Goal: Information Seeking & Learning: Learn about a topic

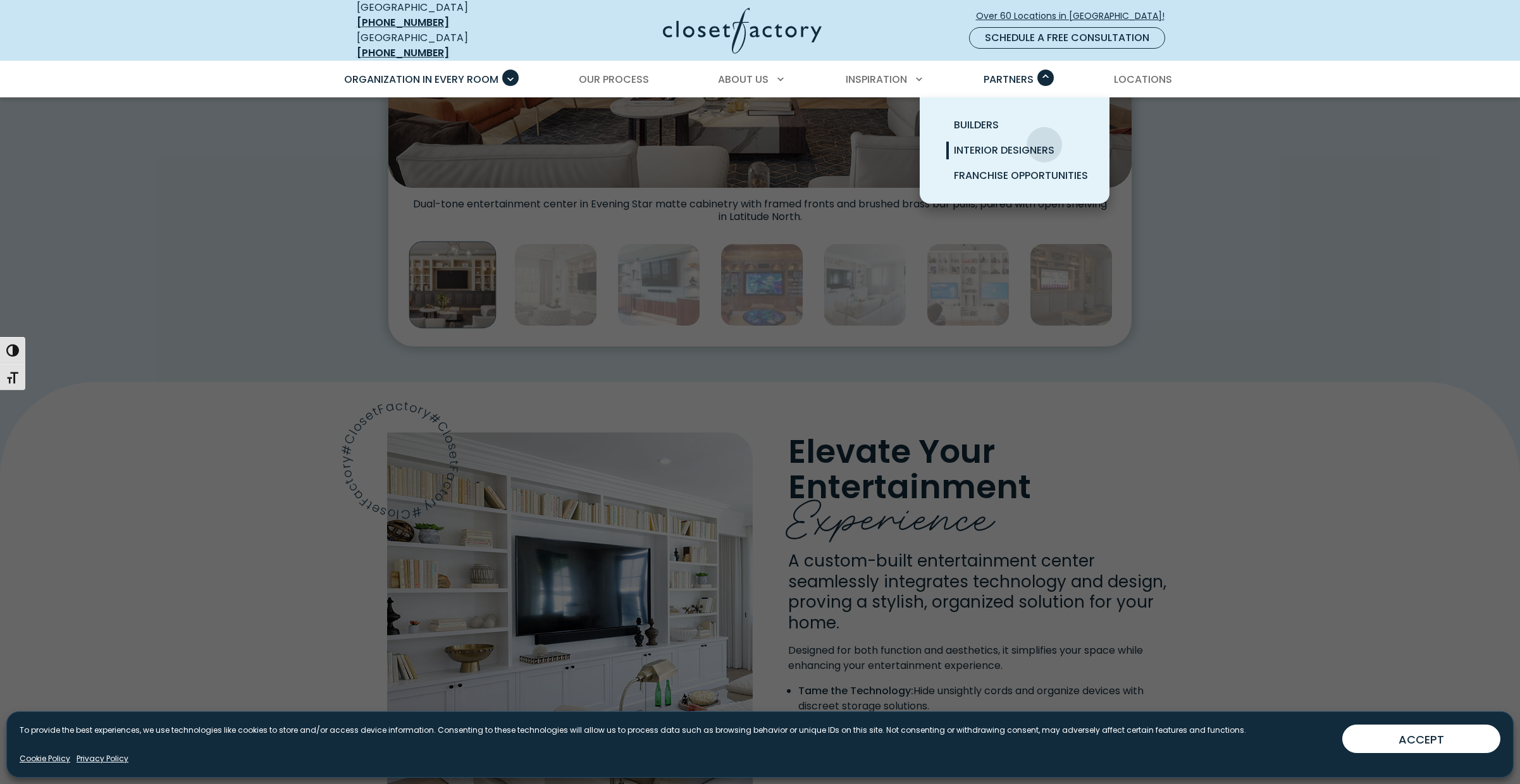
scroll to position [700, 0]
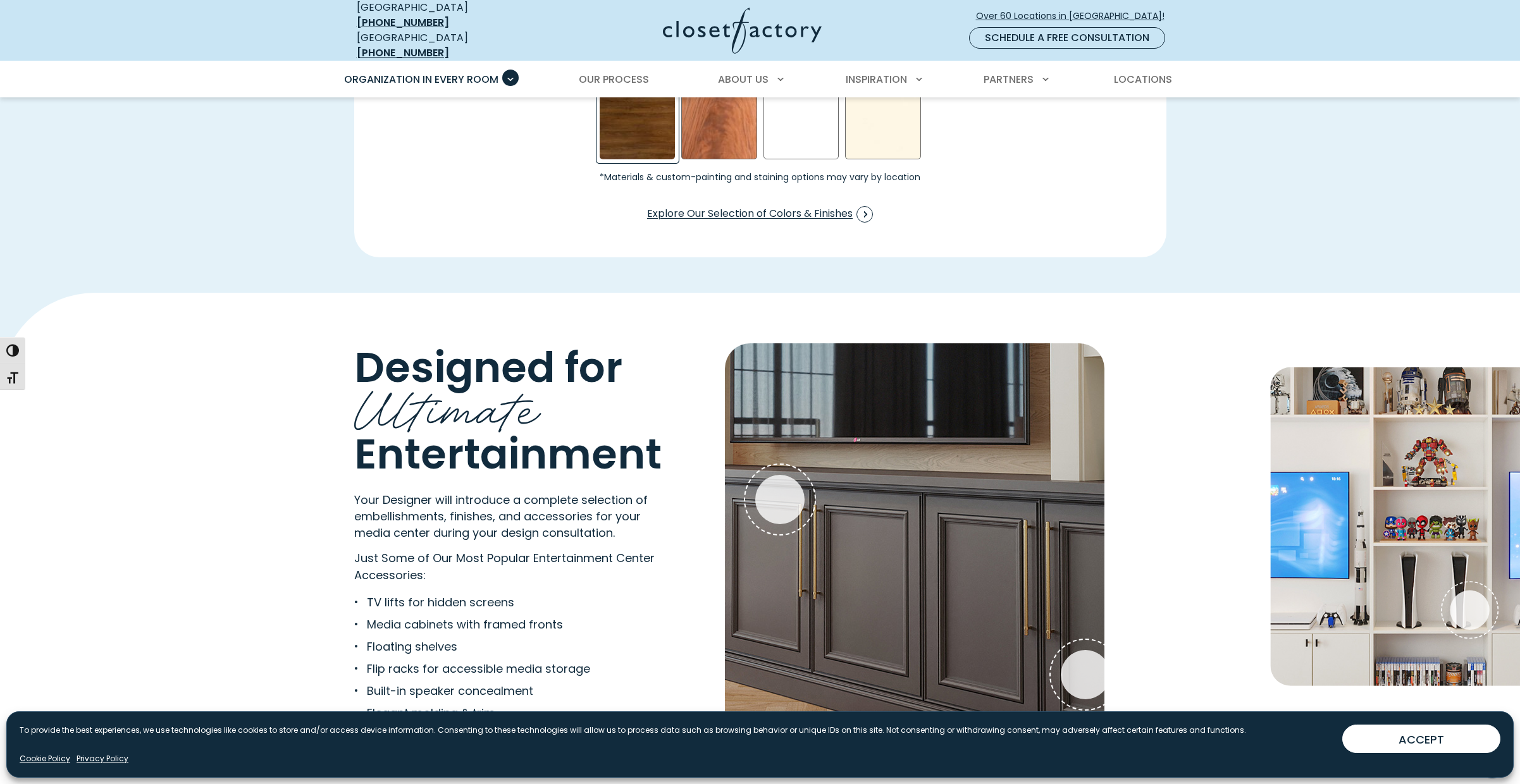
scroll to position [2192, 0]
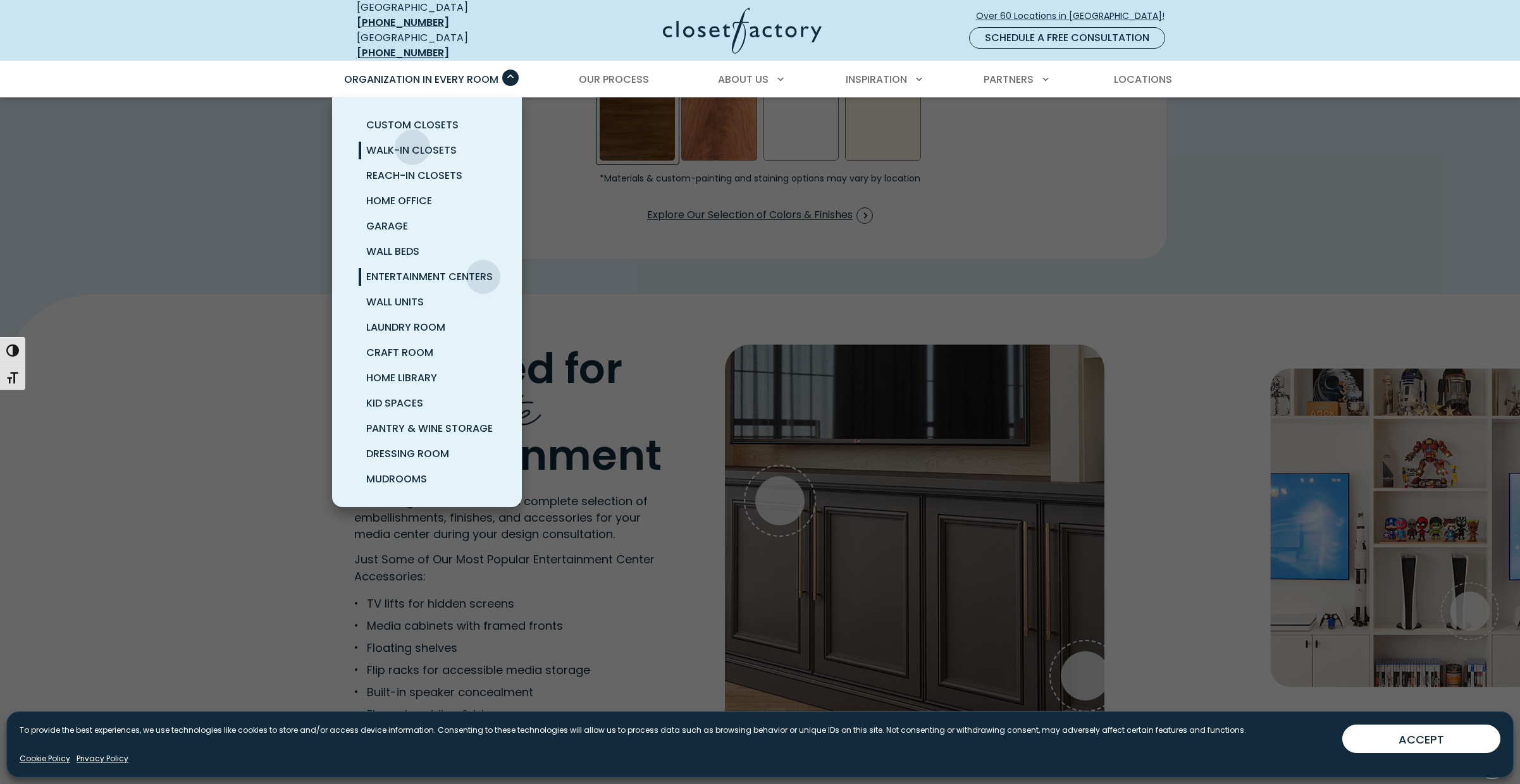
click at [412, 143] on span "Walk-In Closets" at bounding box center [412, 150] width 90 height 15
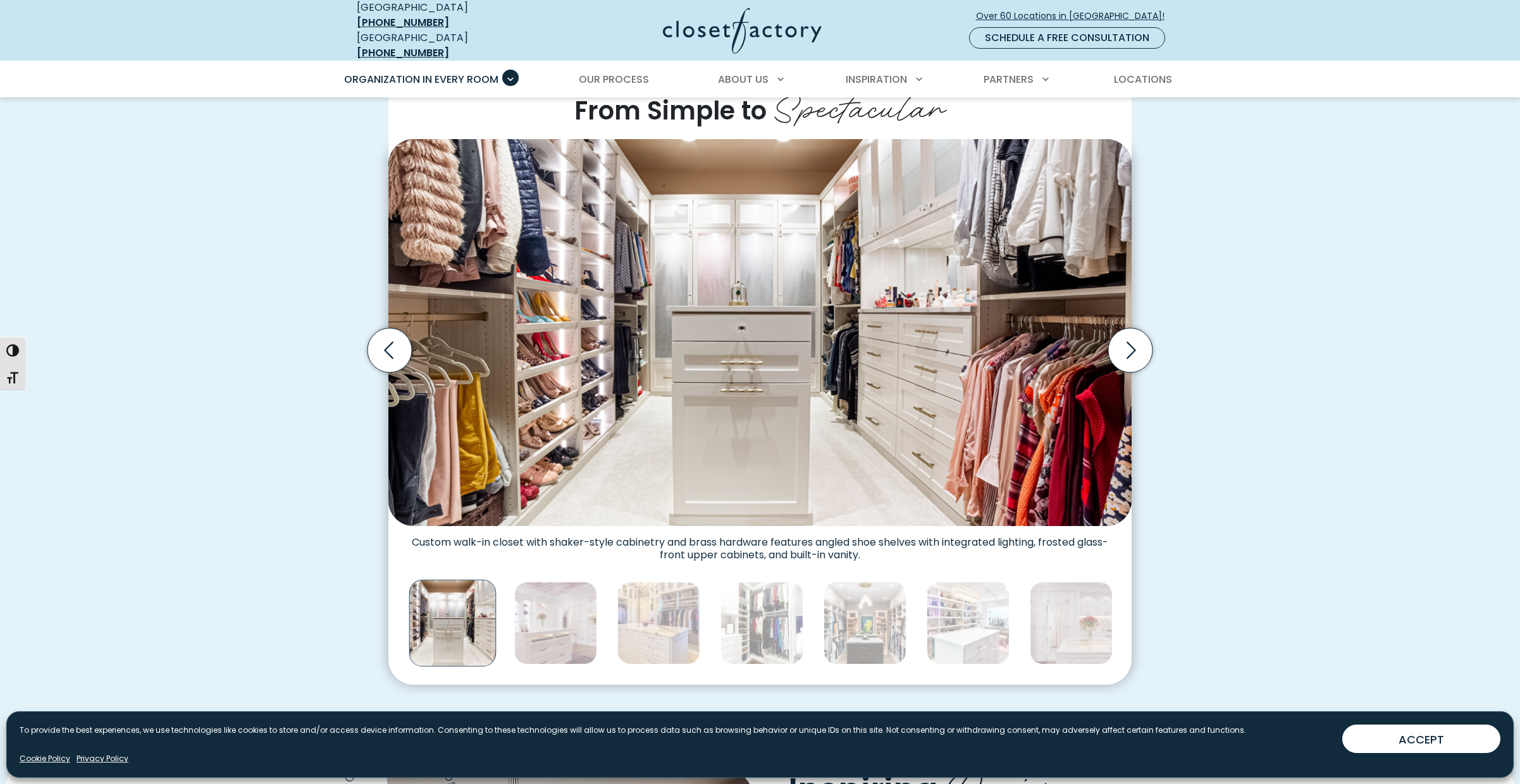
scroll to position [353, 0]
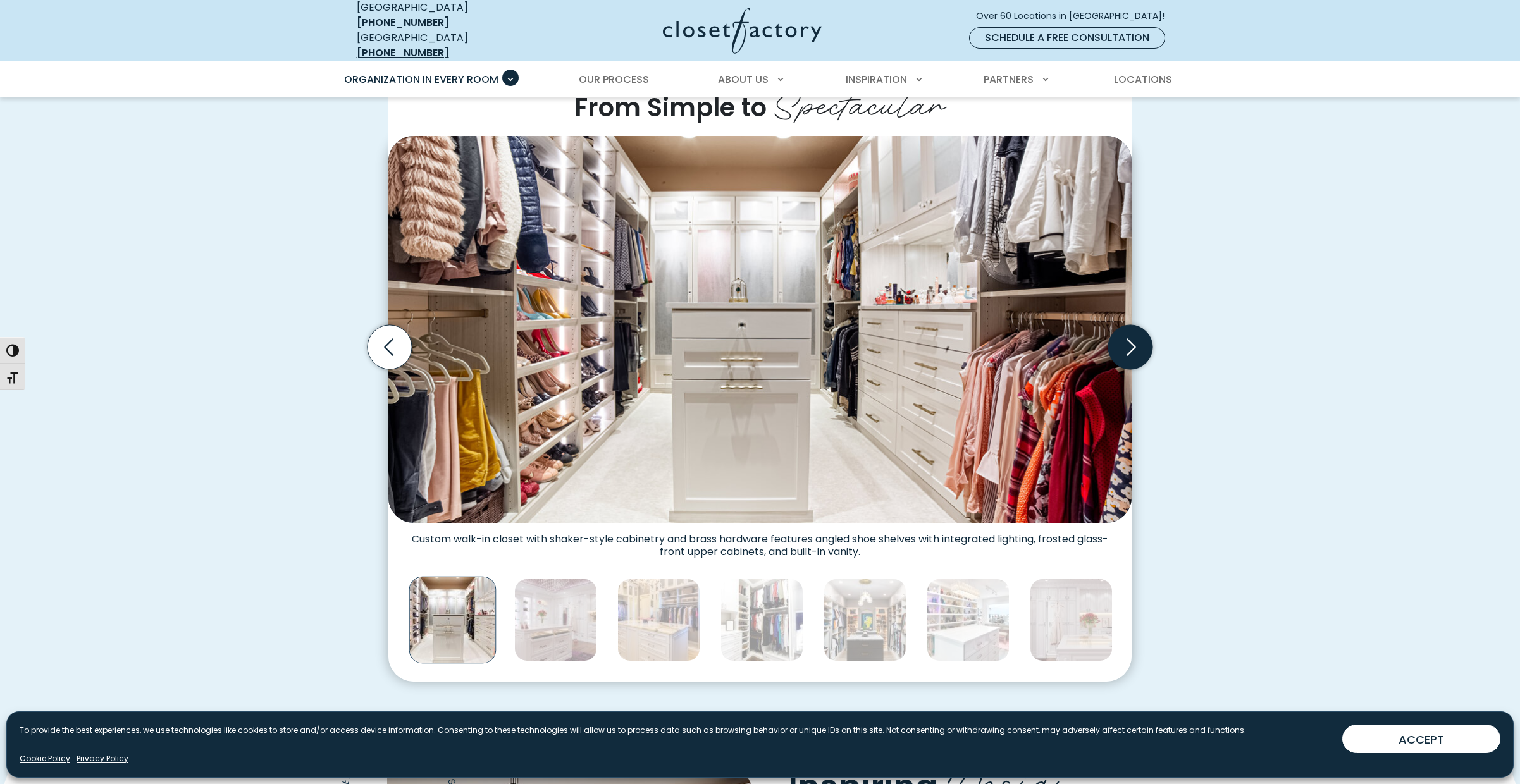
click at [1133, 336] on icon "Next slide" at bounding box center [1131, 347] width 45 height 45
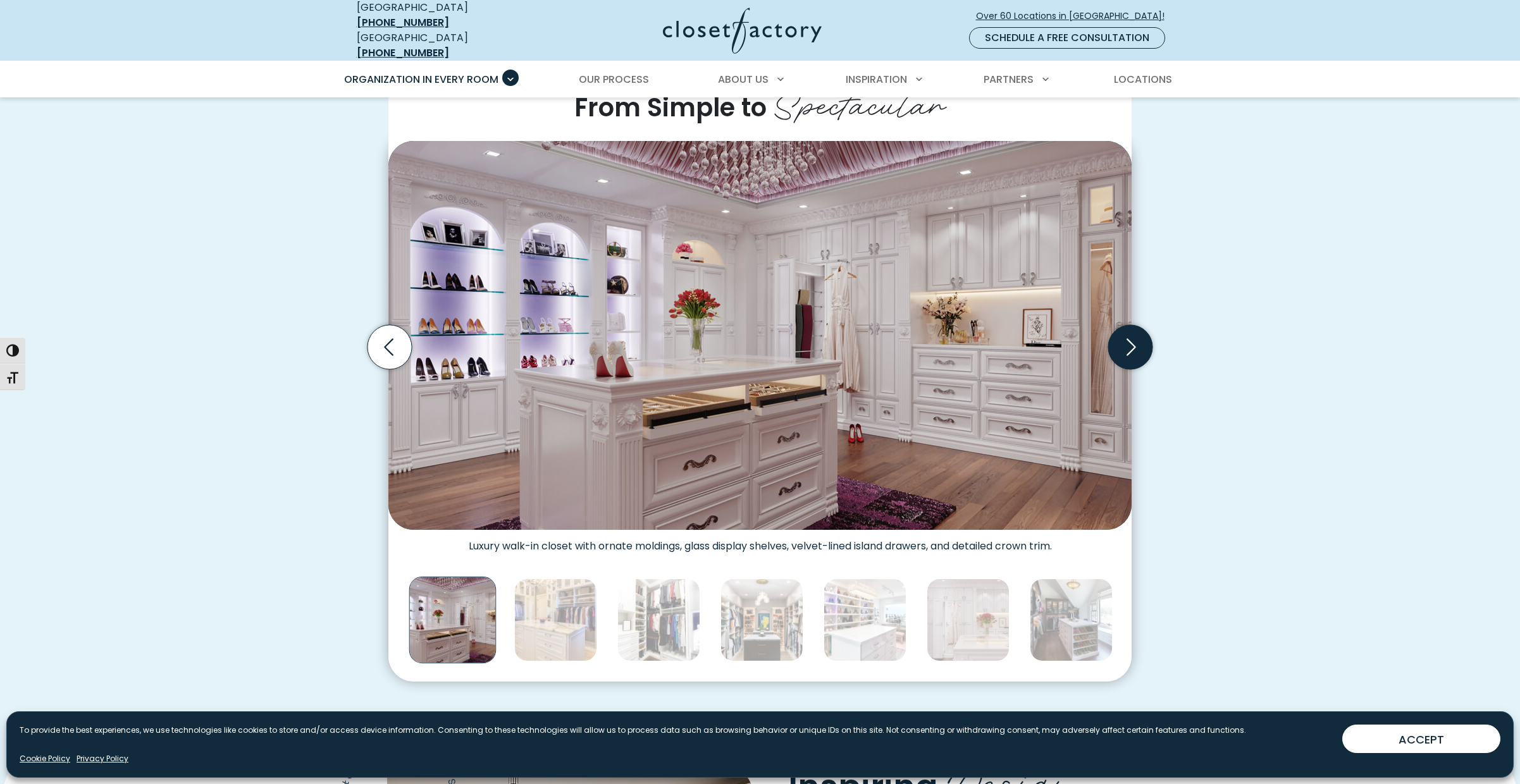
click at [1132, 336] on icon "Next slide" at bounding box center [1131, 347] width 45 height 45
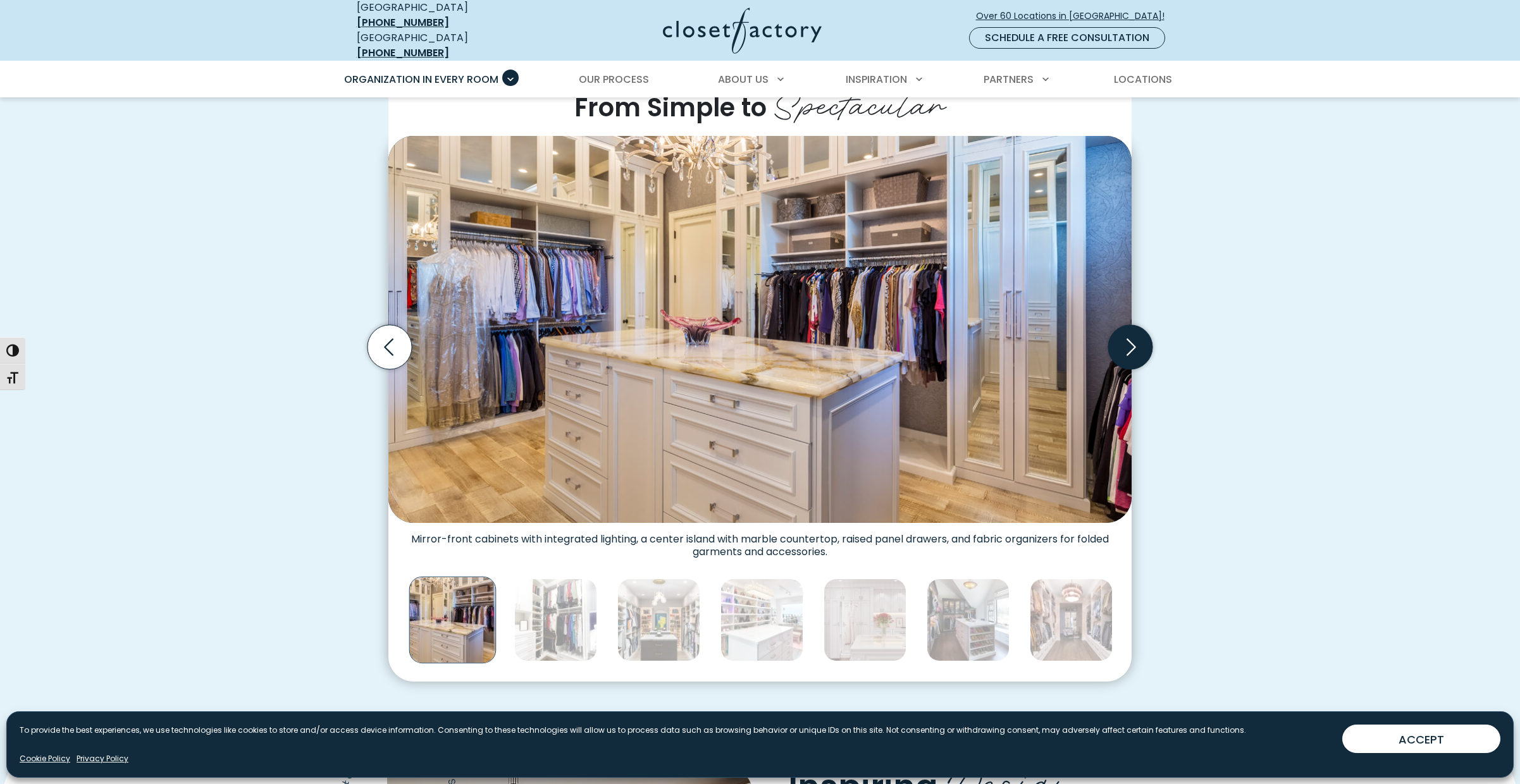
click at [1132, 336] on icon "Next slide" at bounding box center [1131, 347] width 45 height 45
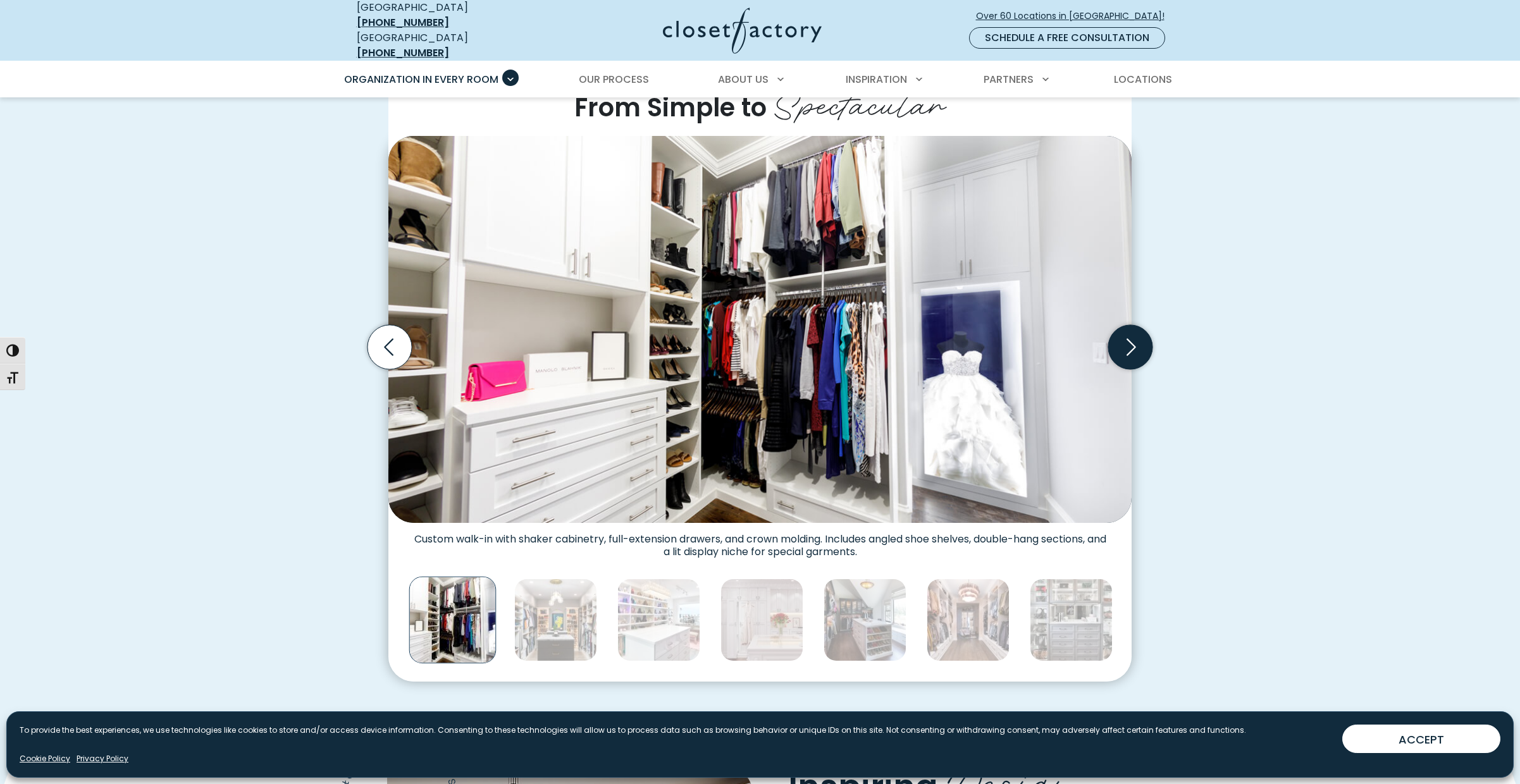
click at [1132, 336] on icon "Next slide" at bounding box center [1131, 347] width 45 height 45
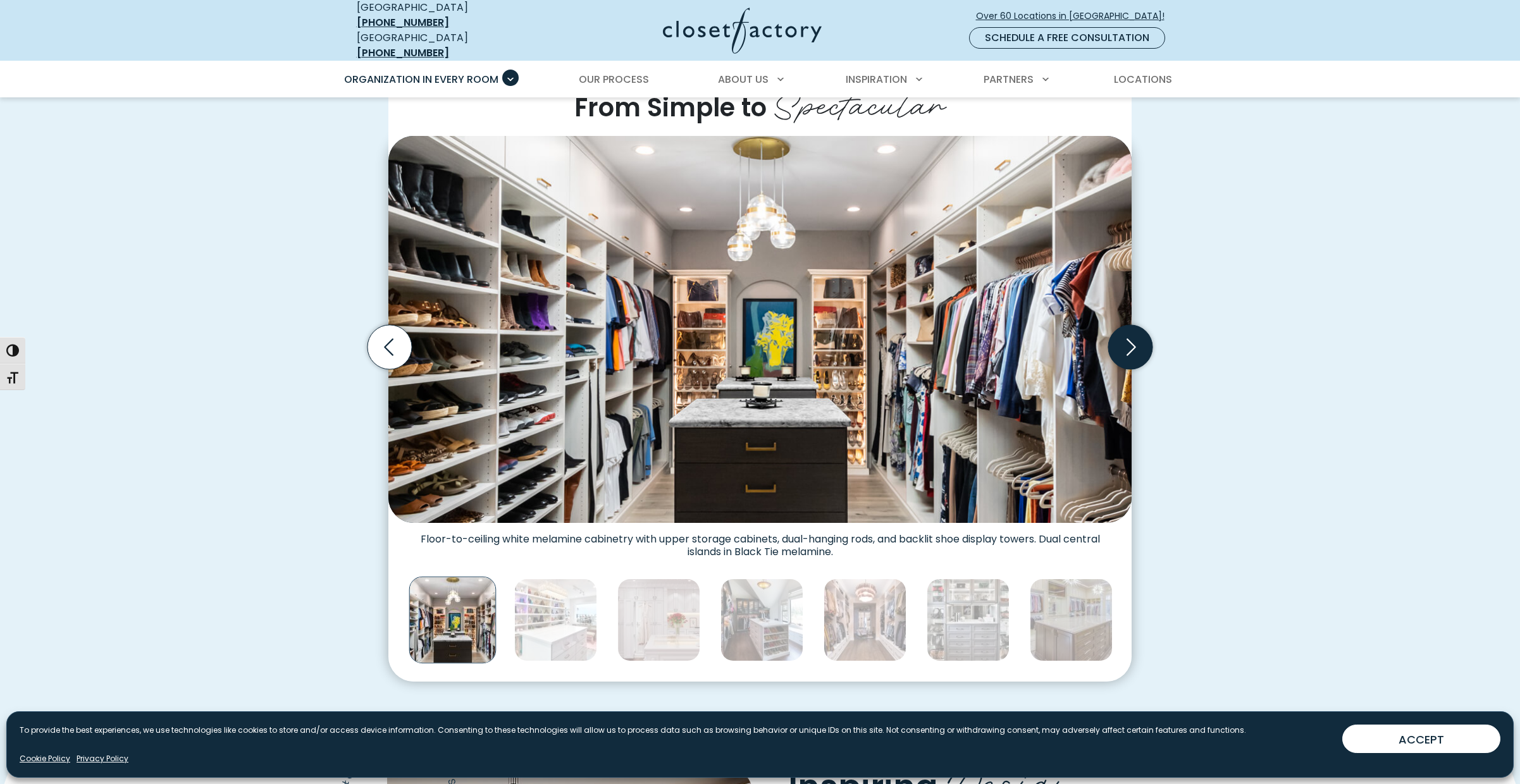
click at [1132, 336] on icon "Next slide" at bounding box center [1131, 347] width 45 height 45
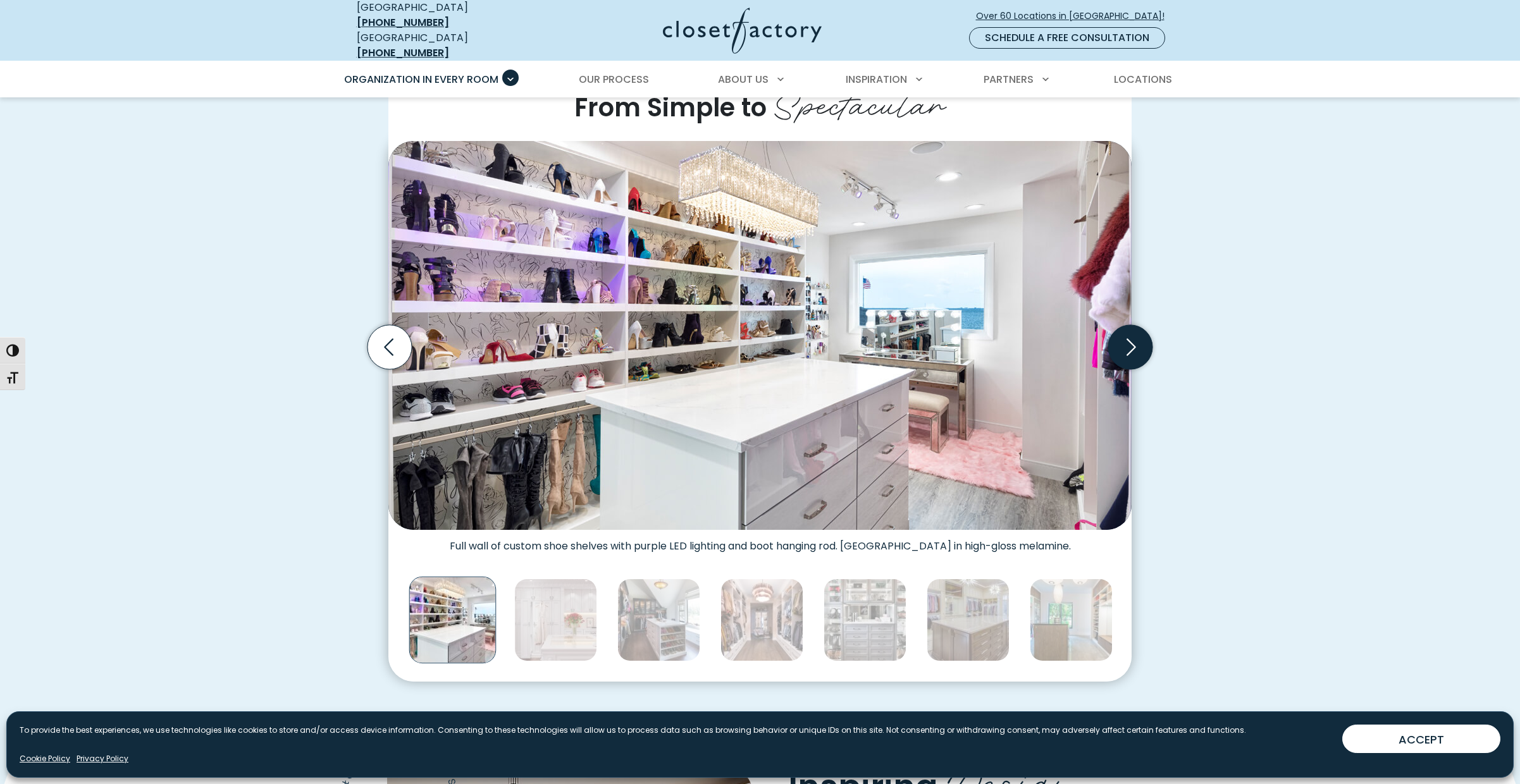
click at [1132, 336] on icon "Next slide" at bounding box center [1131, 347] width 45 height 45
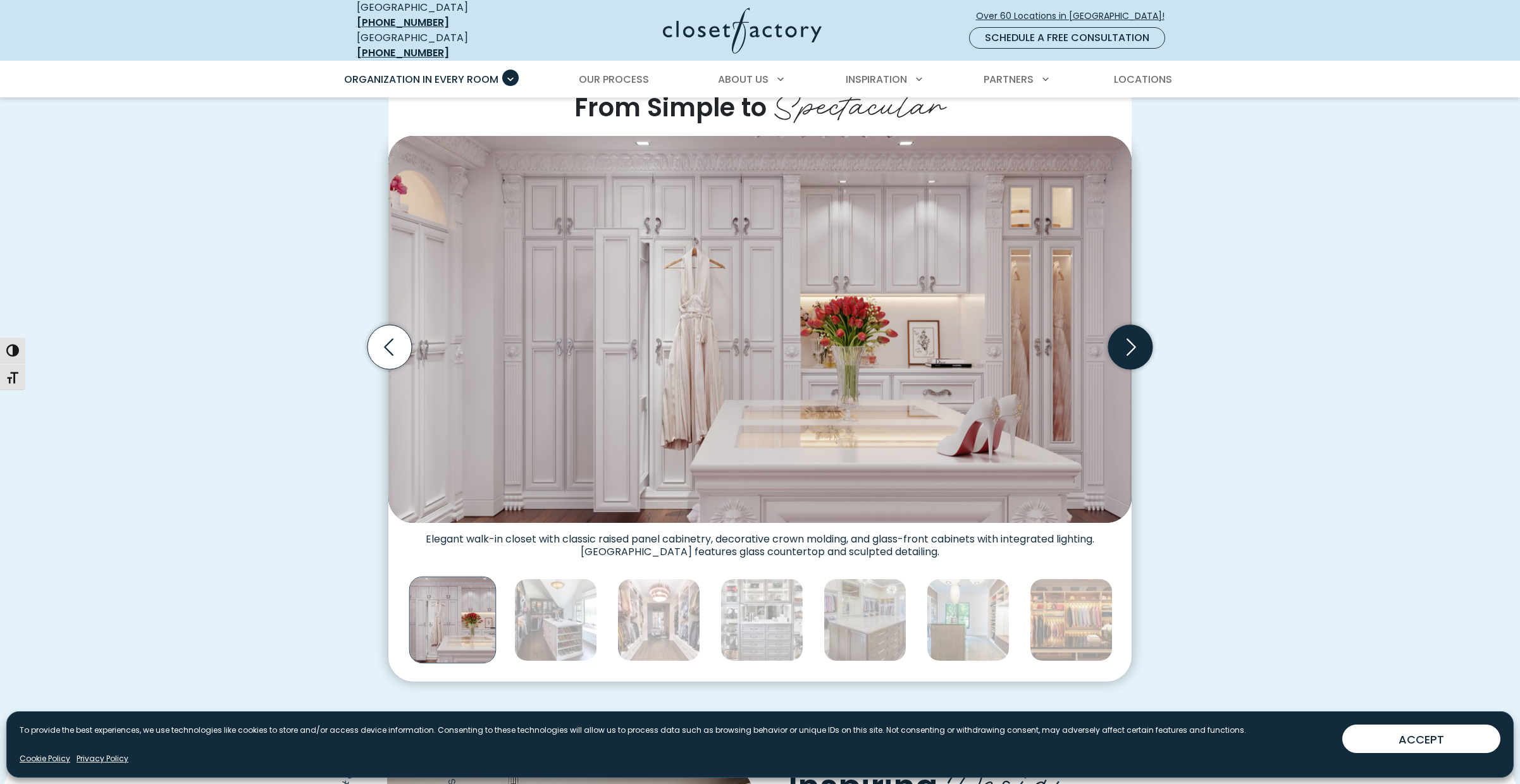
click at [1132, 336] on icon "Next slide" at bounding box center [1131, 347] width 45 height 45
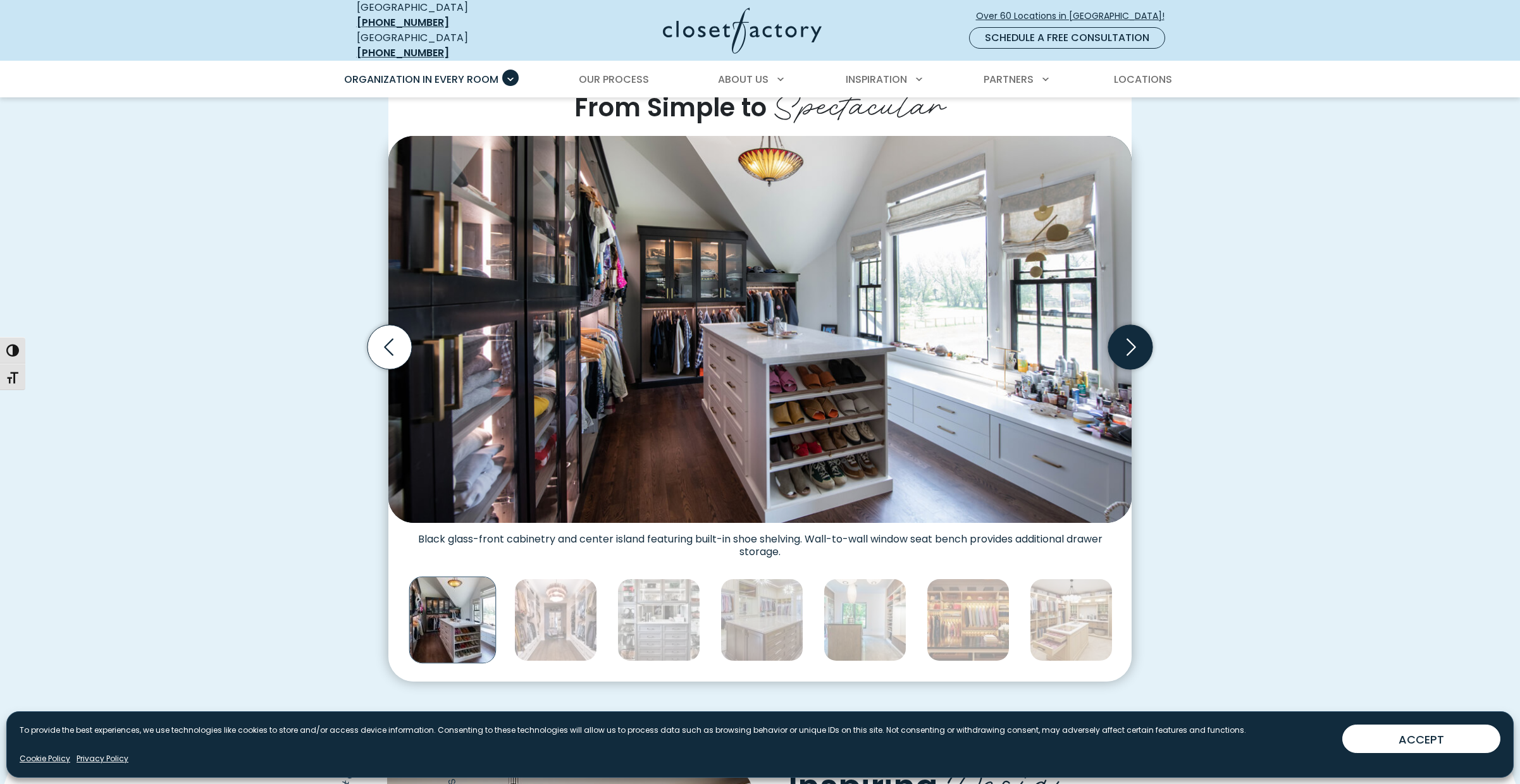
click at [1132, 336] on icon "Next slide" at bounding box center [1131, 347] width 45 height 45
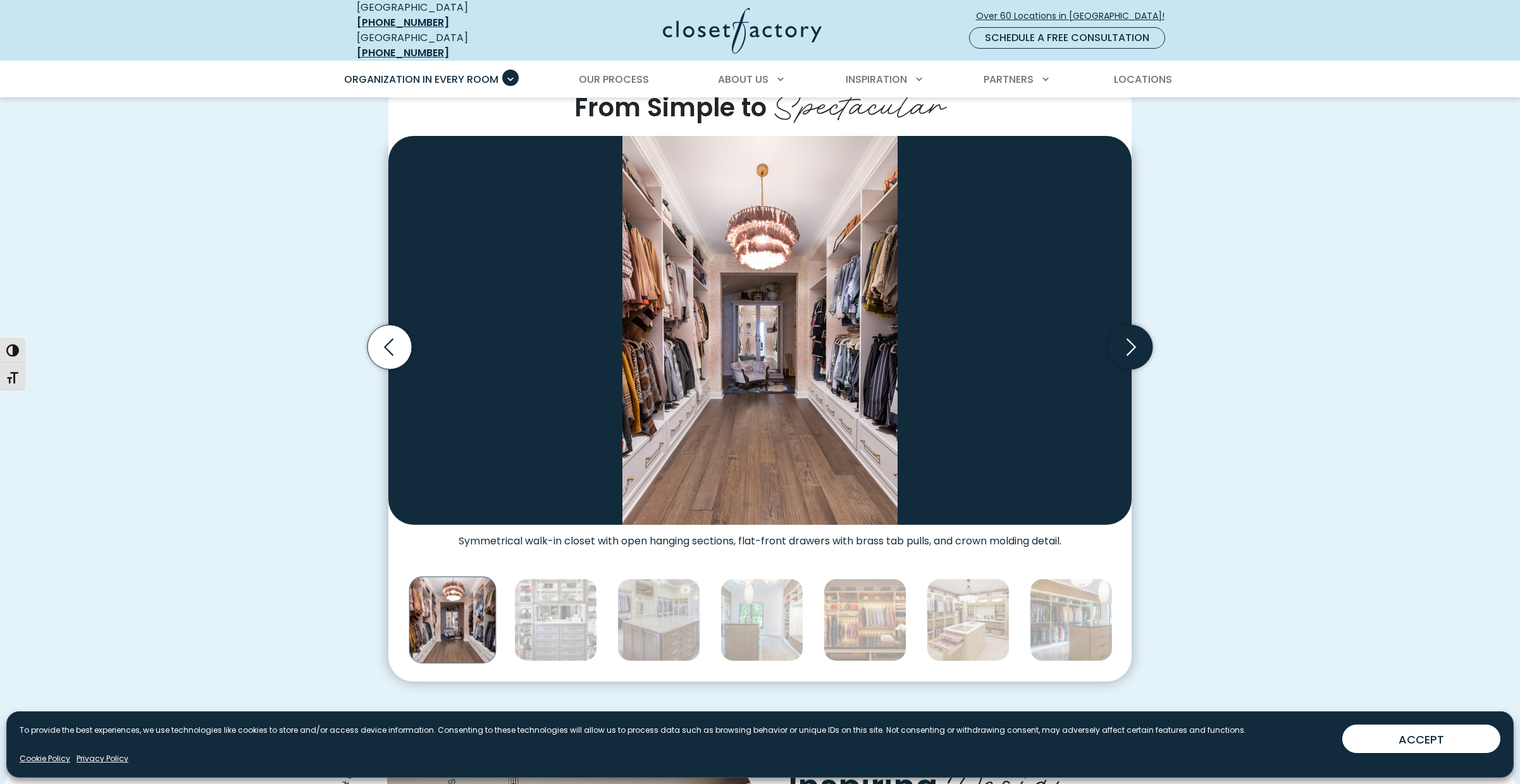
click at [1132, 336] on icon "Next slide" at bounding box center [1131, 347] width 45 height 45
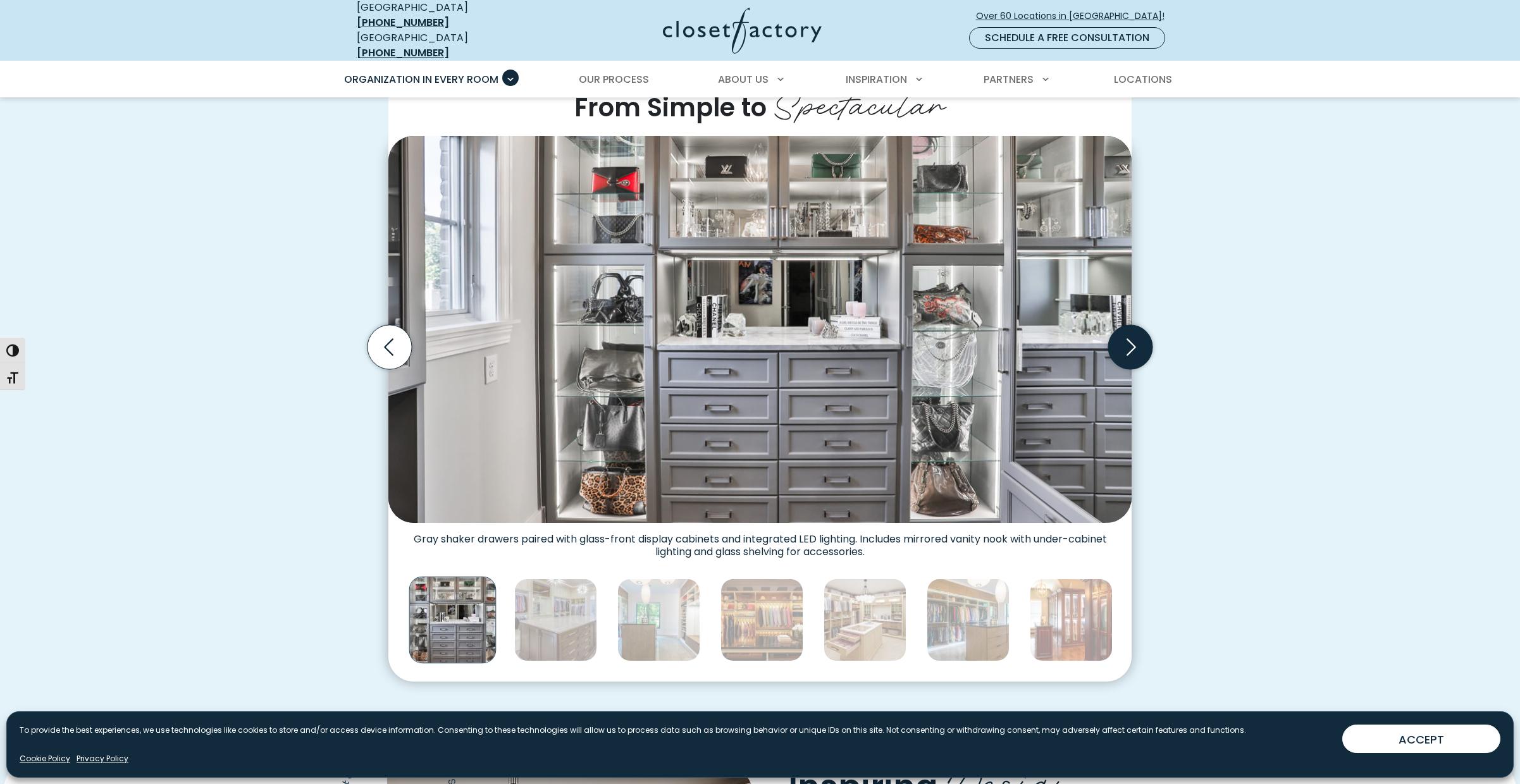
click at [1132, 336] on icon "Next slide" at bounding box center [1131, 347] width 45 height 45
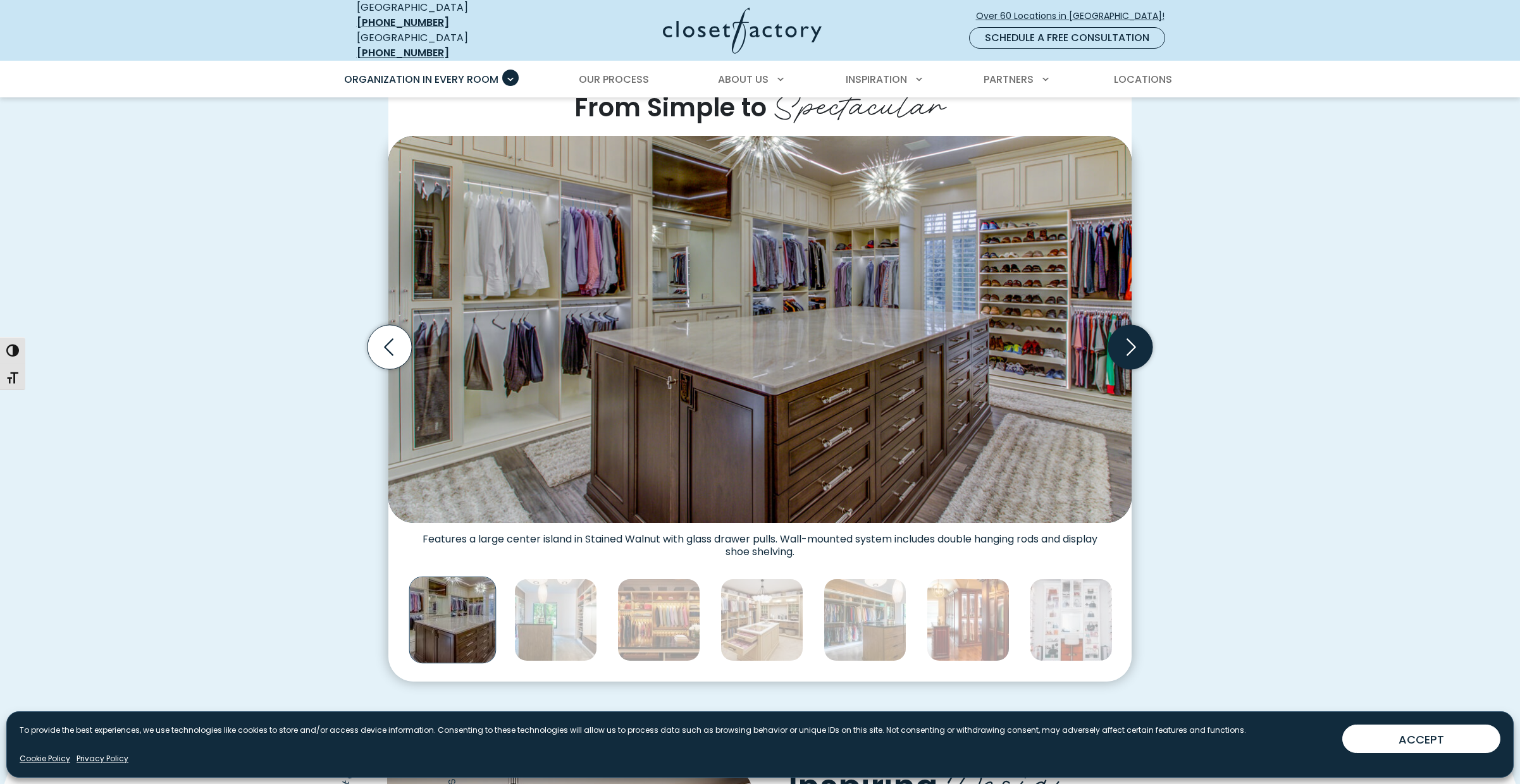
click at [1132, 336] on icon "Next slide" at bounding box center [1131, 347] width 45 height 45
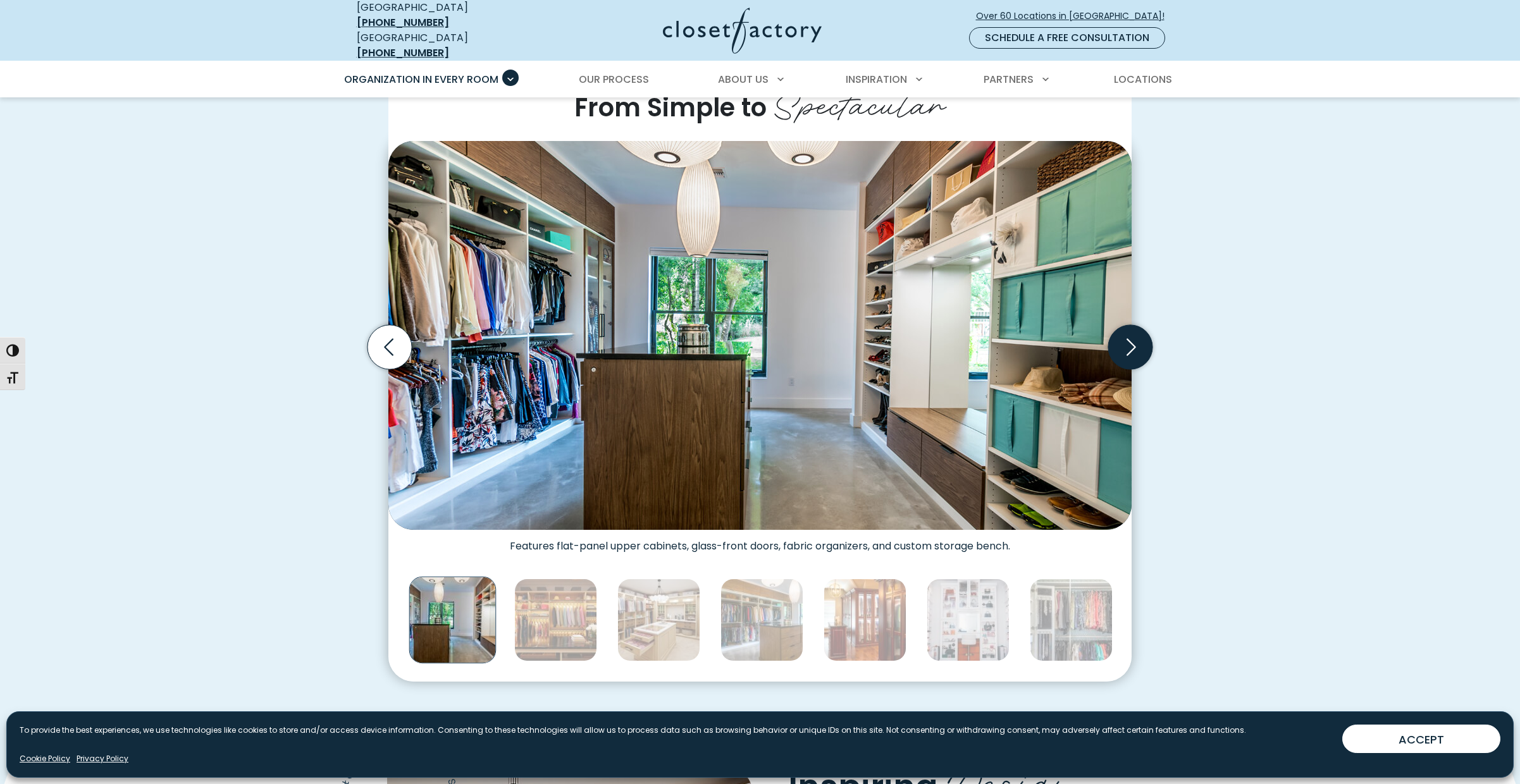
click at [1132, 336] on icon "Next slide" at bounding box center [1131, 347] width 45 height 45
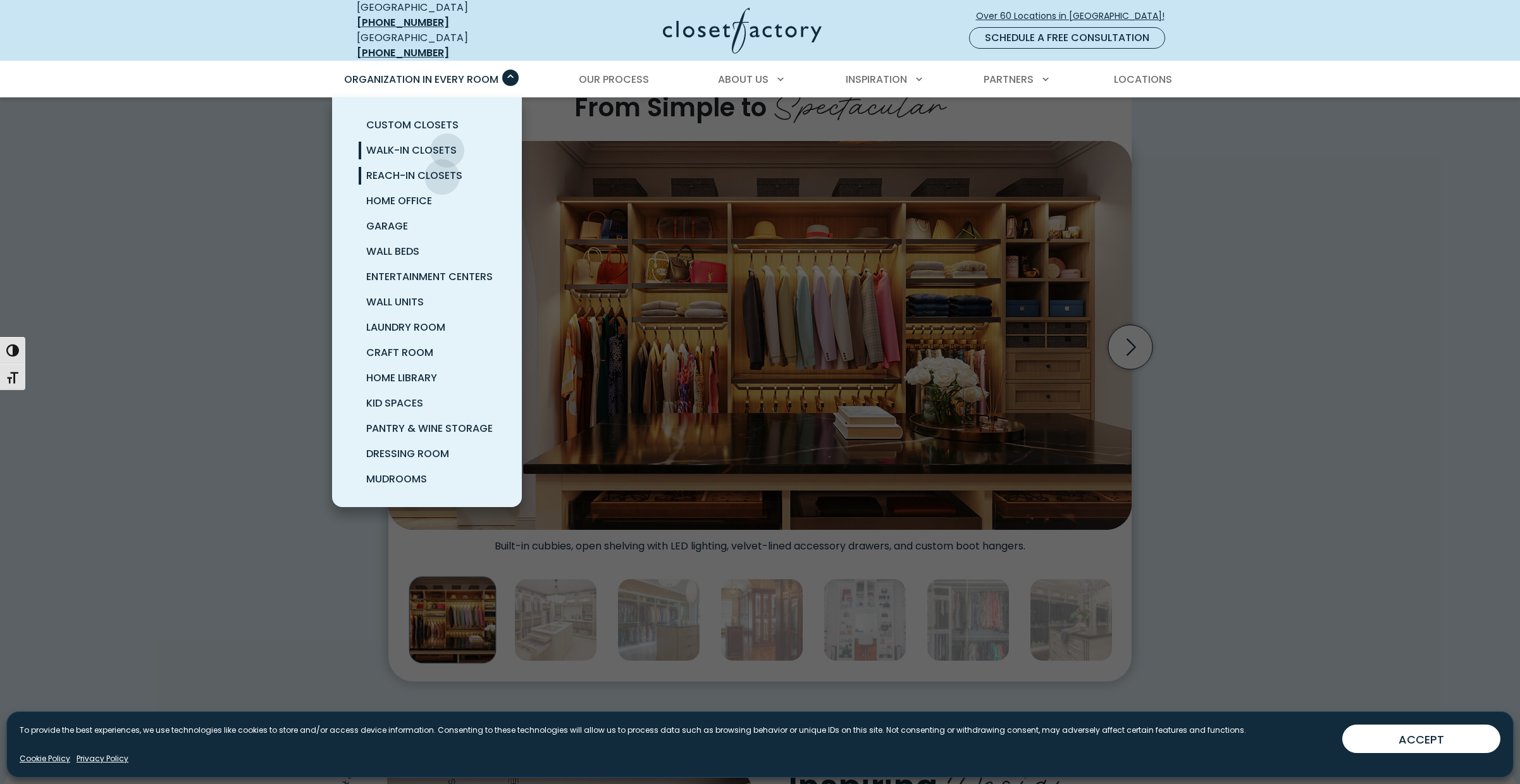
click at [442, 168] on span "Reach-In Closets" at bounding box center [414, 175] width 96 height 15
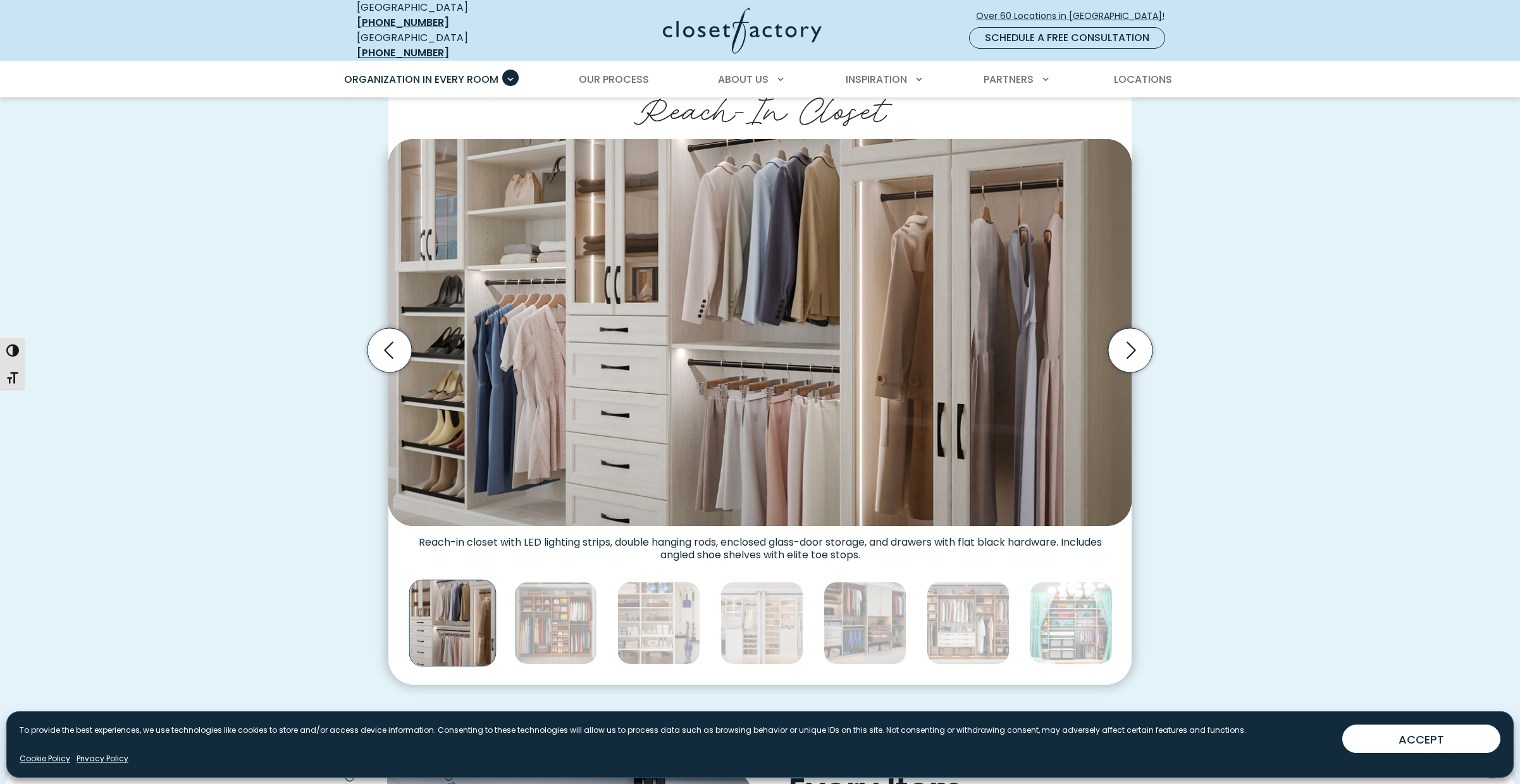
scroll to position [339, 0]
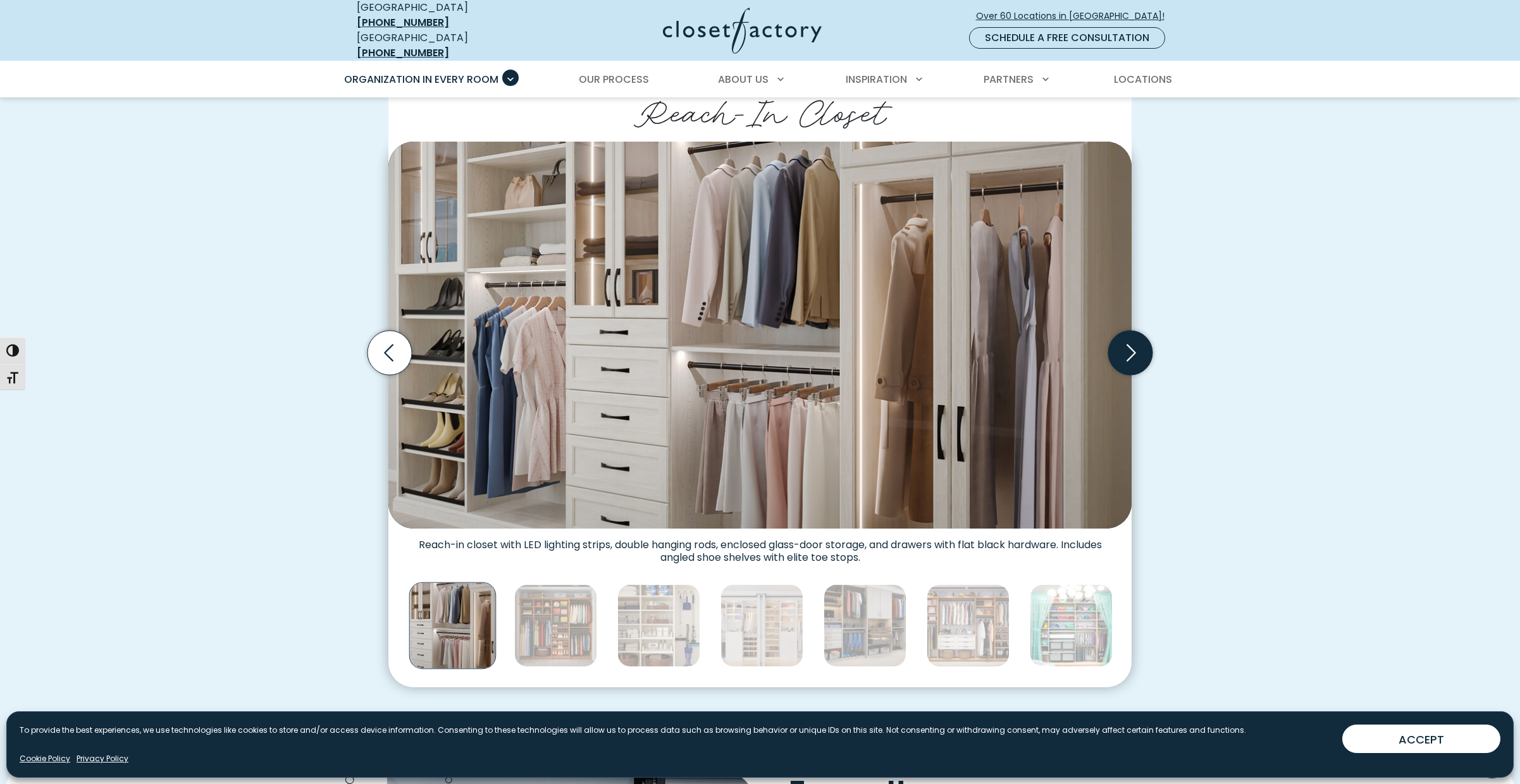
click at [1136, 343] on icon "Next slide" at bounding box center [1131, 353] width 45 height 45
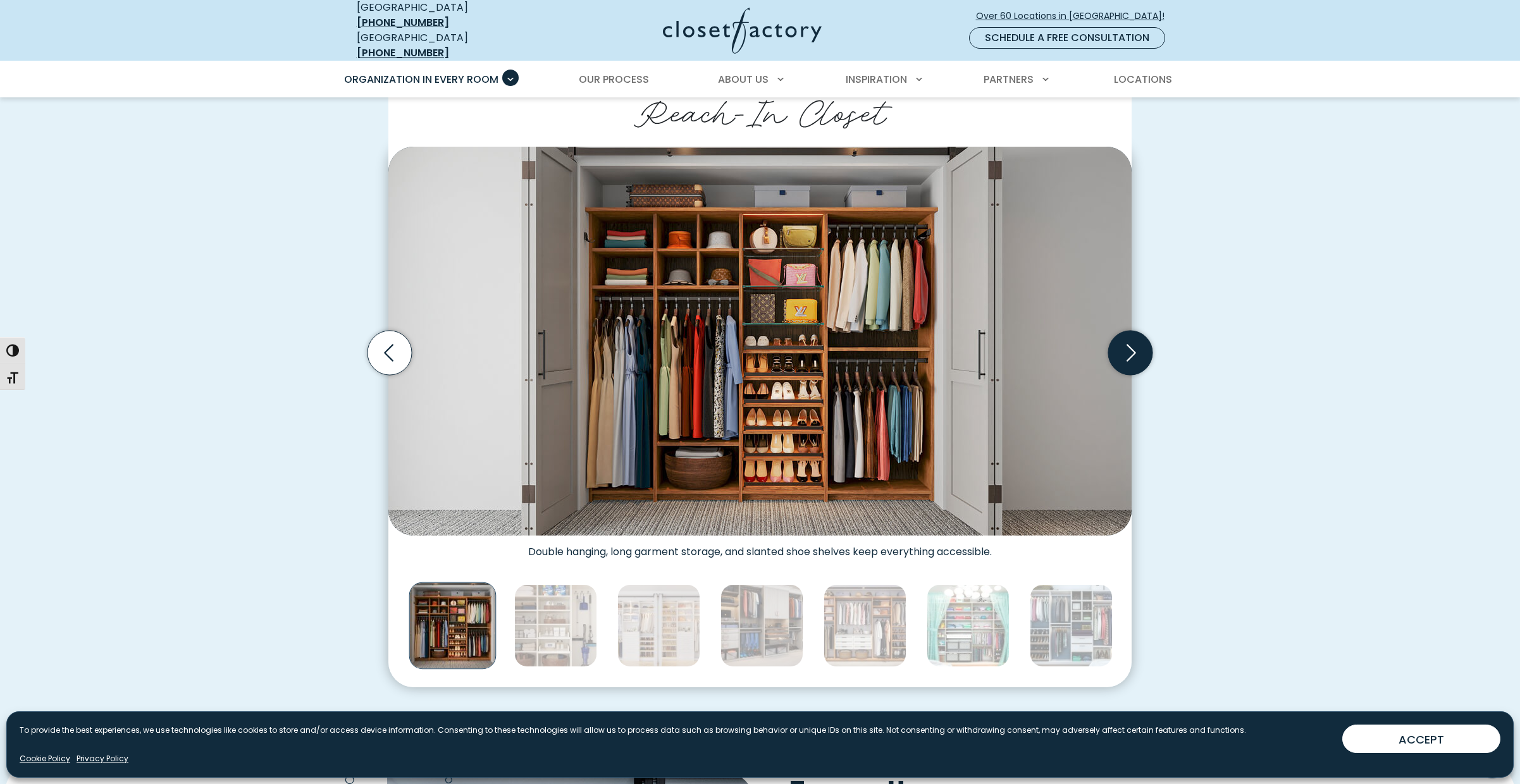
click at [1136, 344] on icon "Next slide" at bounding box center [1131, 352] width 9 height 17
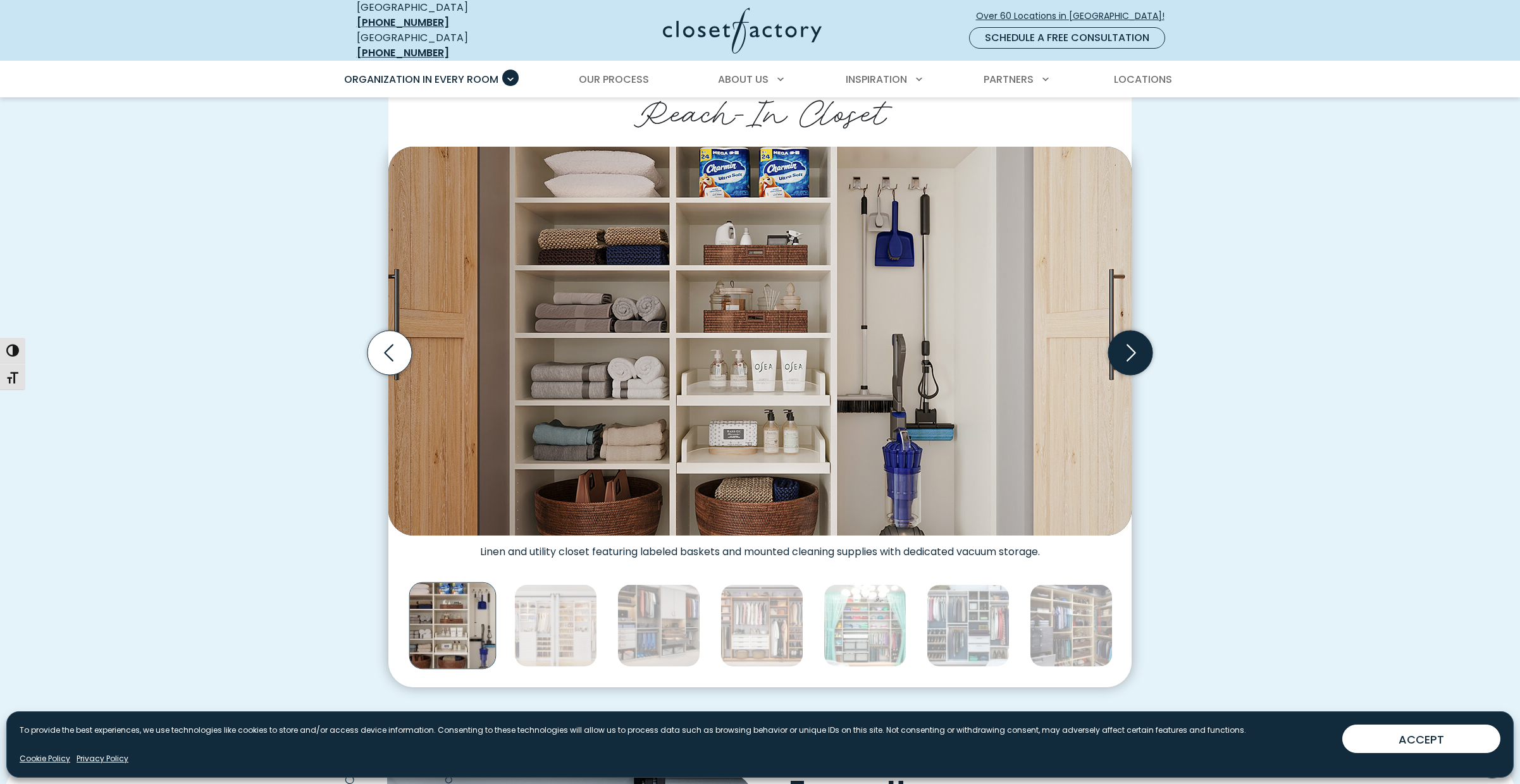
click at [1136, 344] on icon "Next slide" at bounding box center [1131, 352] width 9 height 17
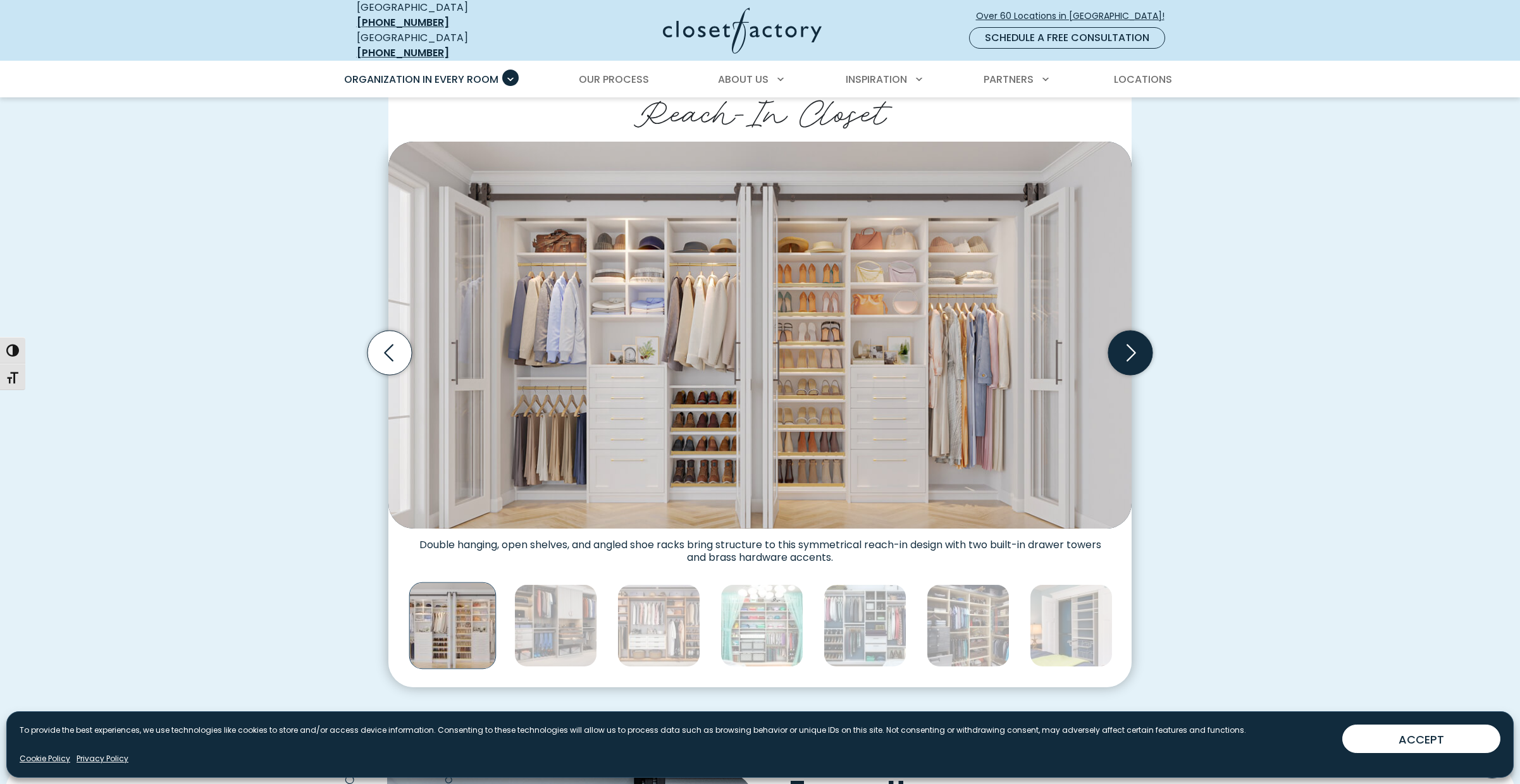
click at [1136, 344] on icon "Next slide" at bounding box center [1131, 352] width 9 height 17
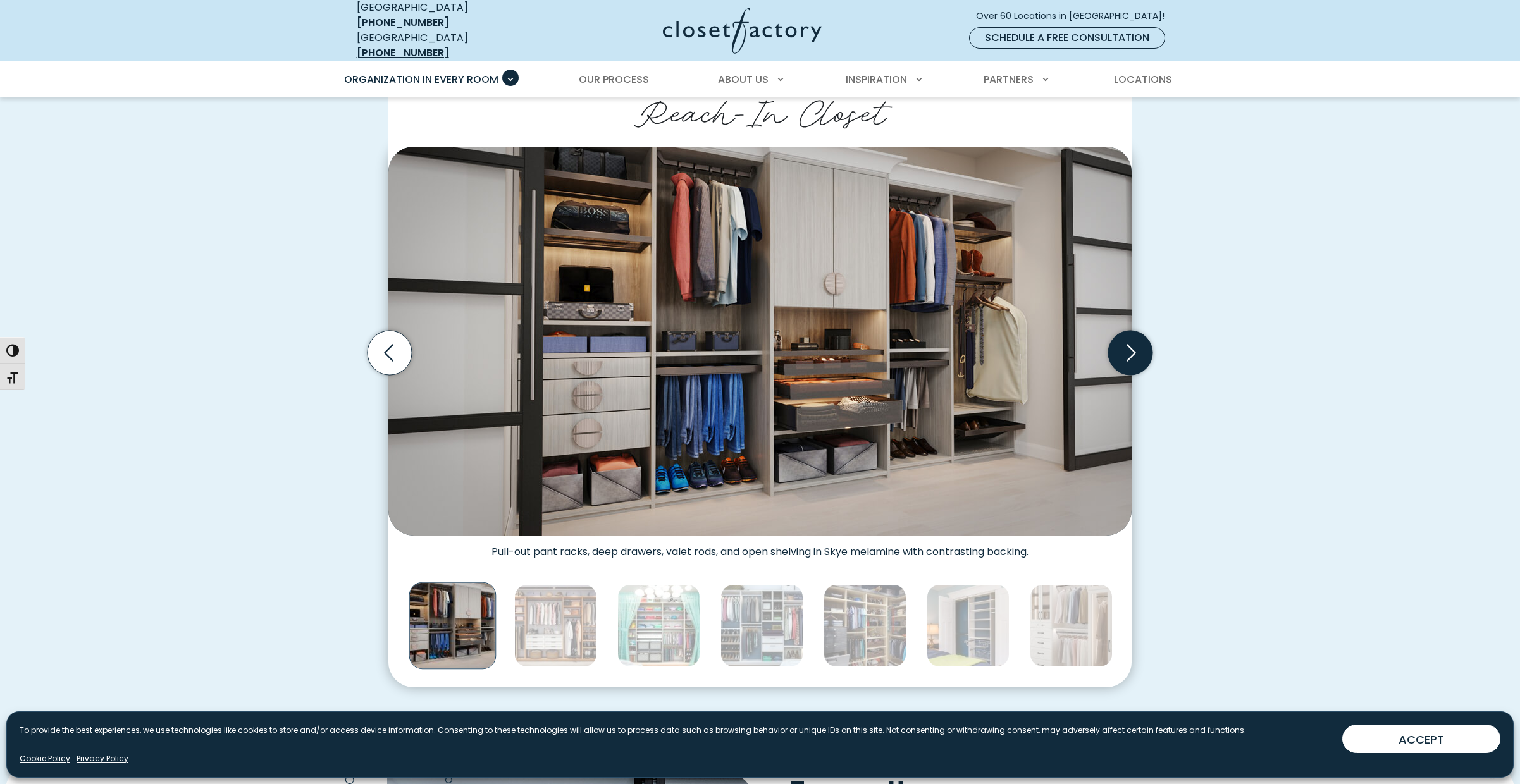
click at [1136, 344] on icon "Next slide" at bounding box center [1131, 352] width 9 height 17
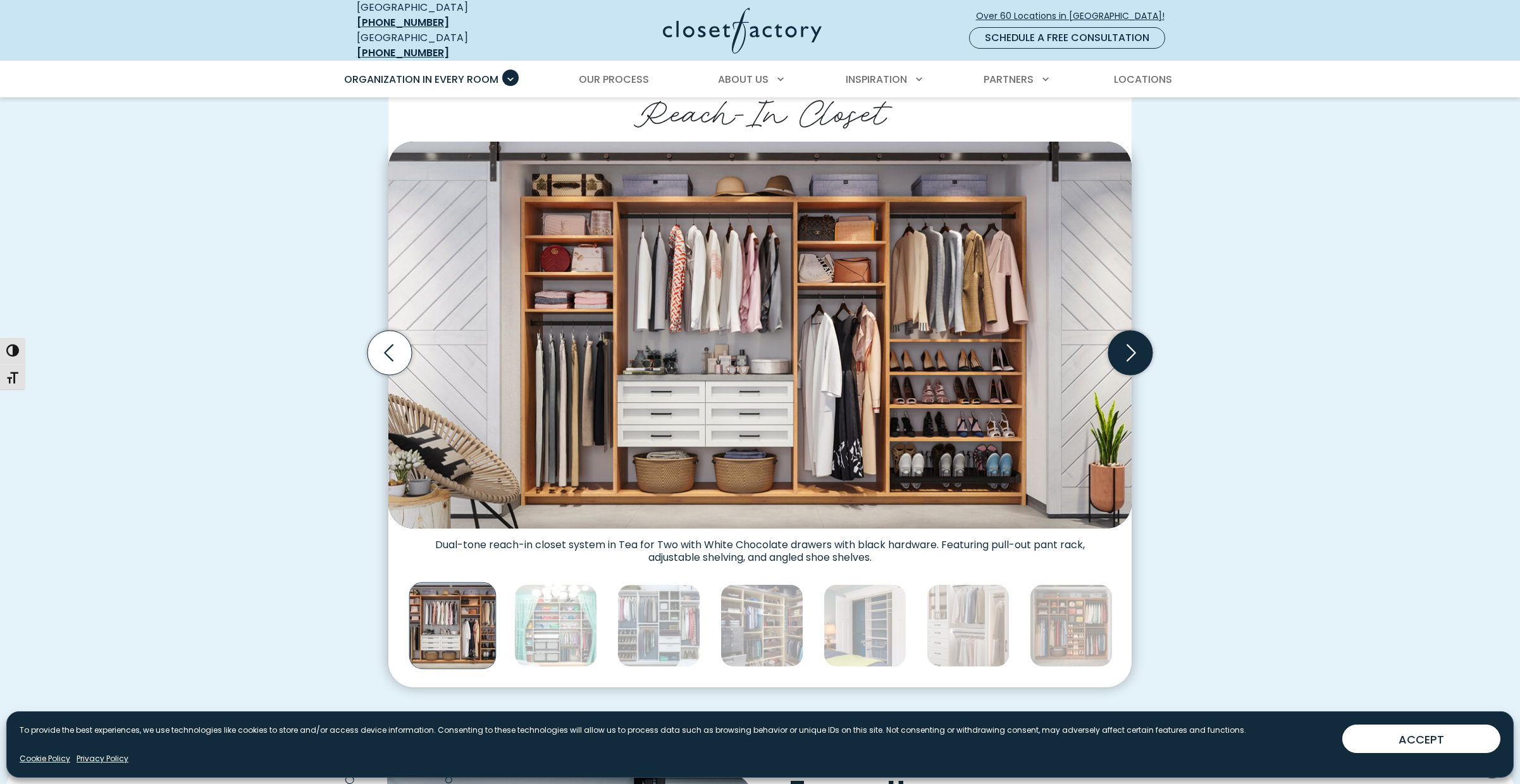
click at [1136, 344] on icon "Next slide" at bounding box center [1131, 352] width 9 height 17
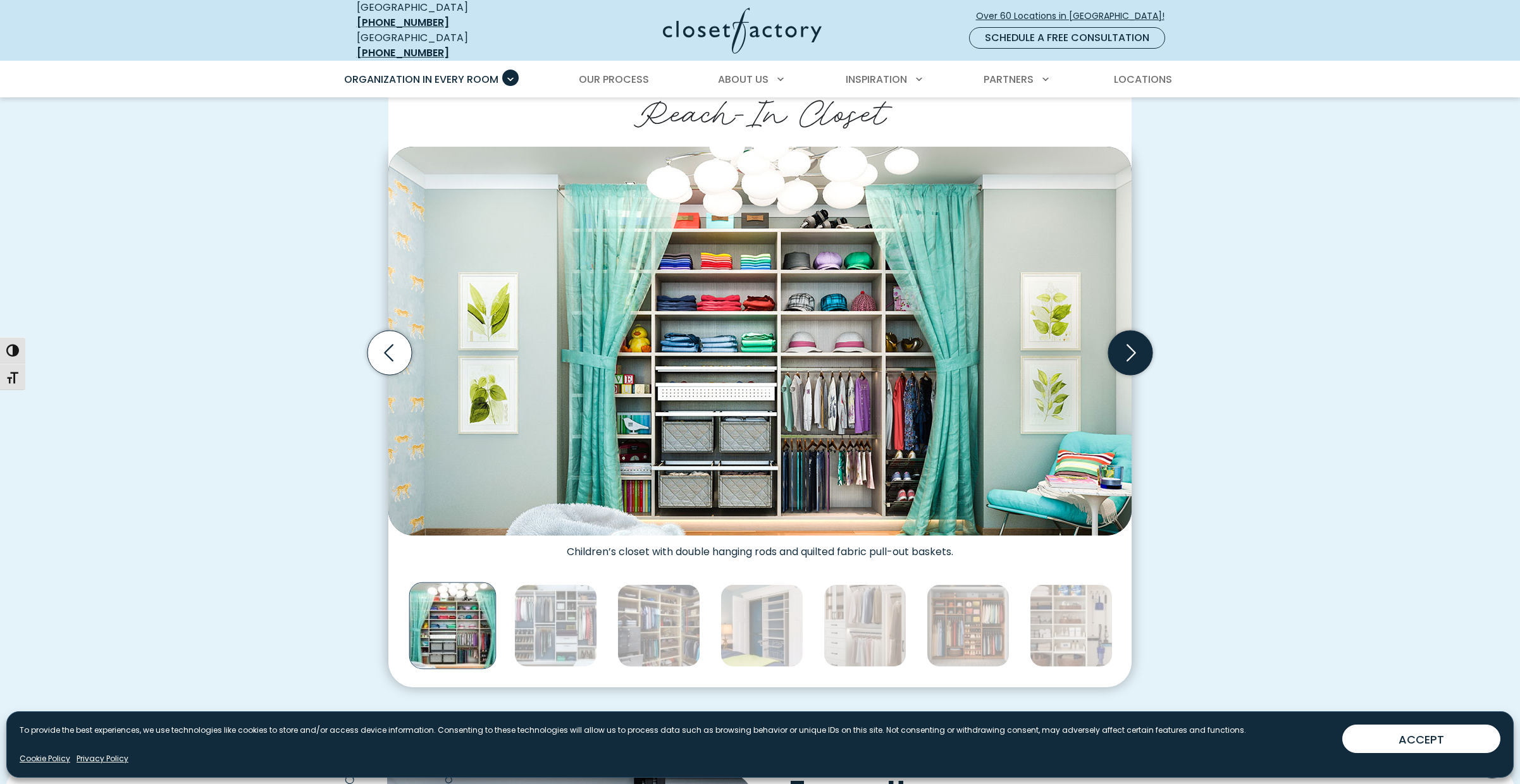
click at [1136, 344] on icon "Next slide" at bounding box center [1131, 352] width 9 height 17
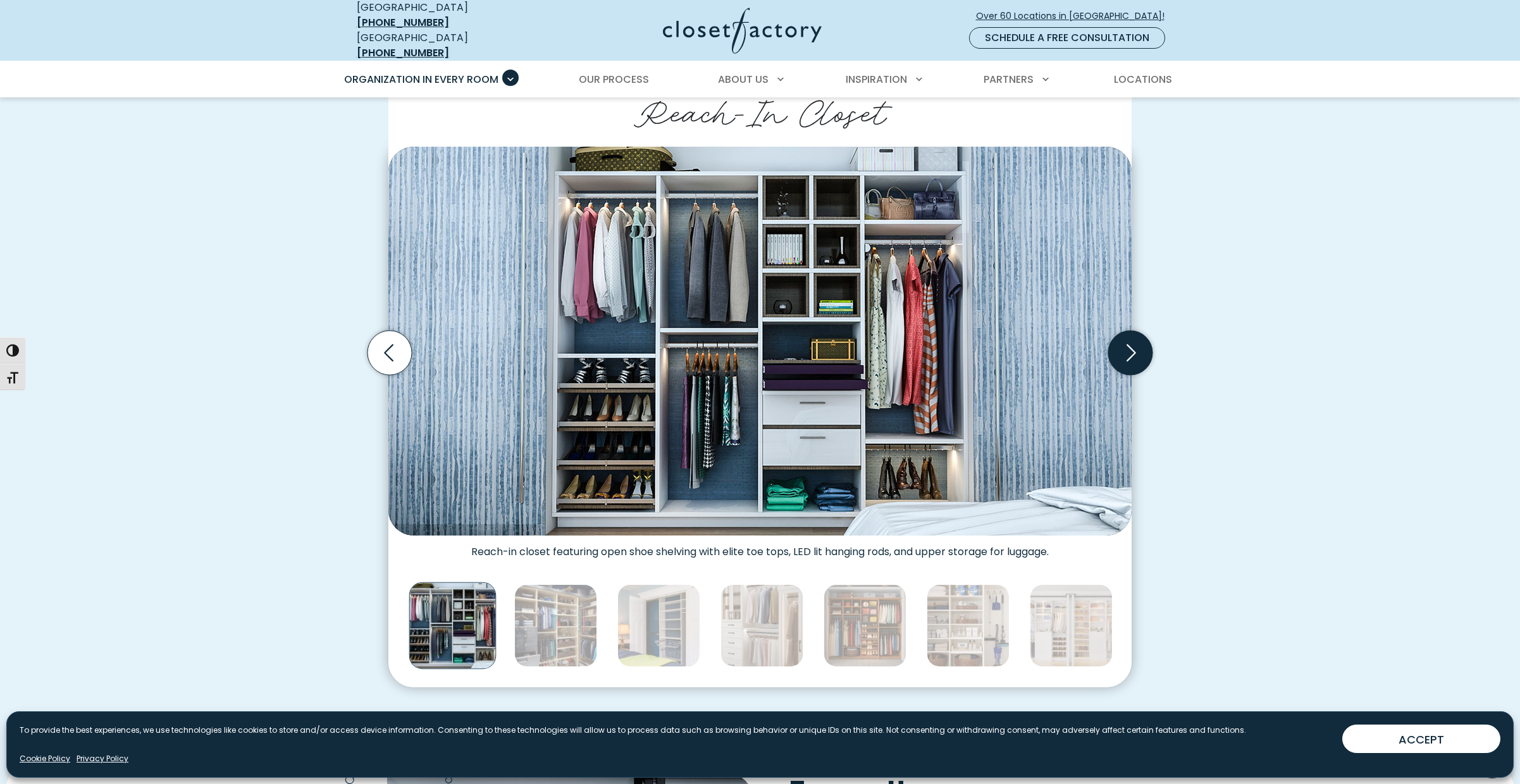
click at [1136, 344] on icon "Next slide" at bounding box center [1131, 352] width 9 height 17
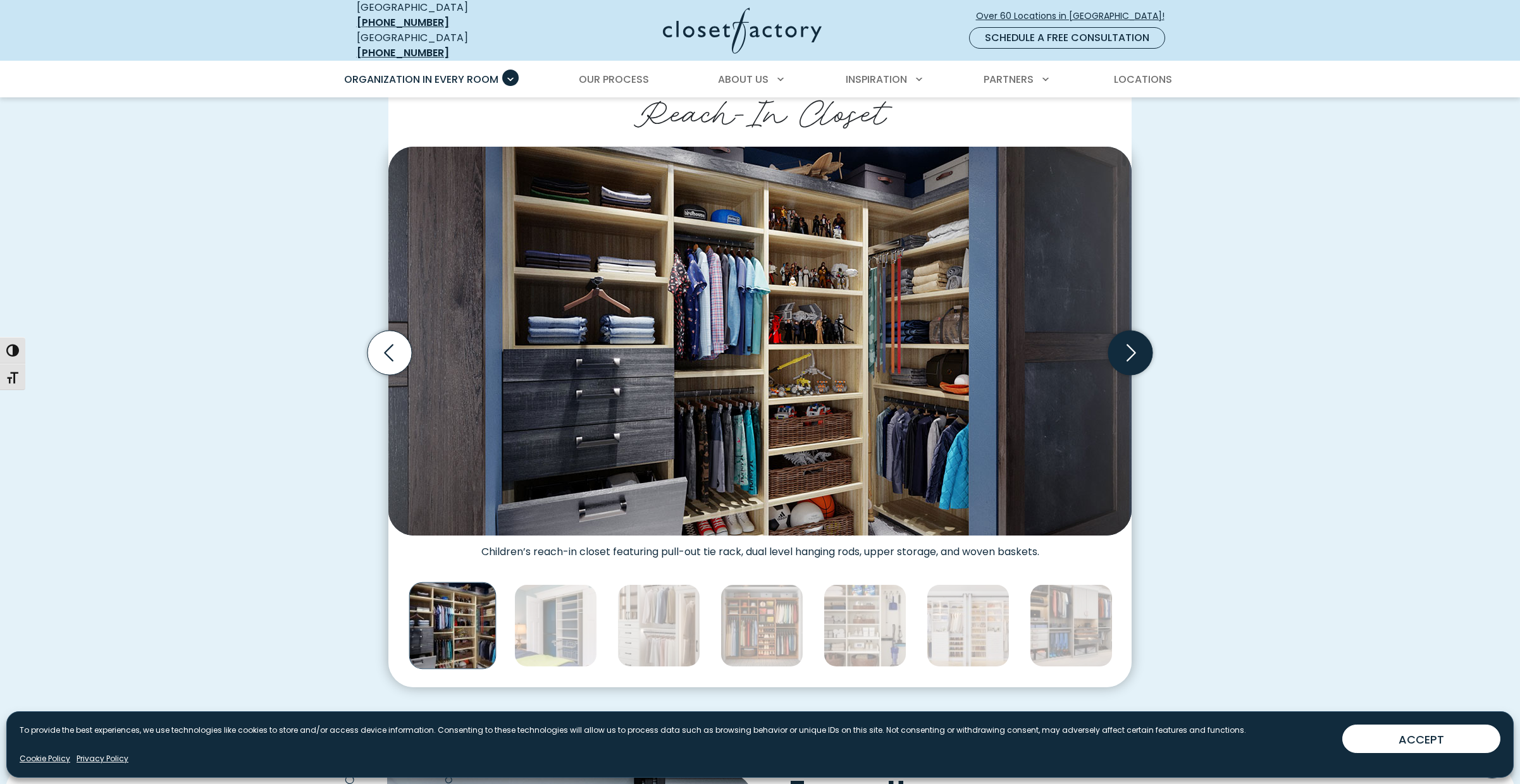
click at [1136, 344] on icon "Next slide" at bounding box center [1131, 352] width 9 height 17
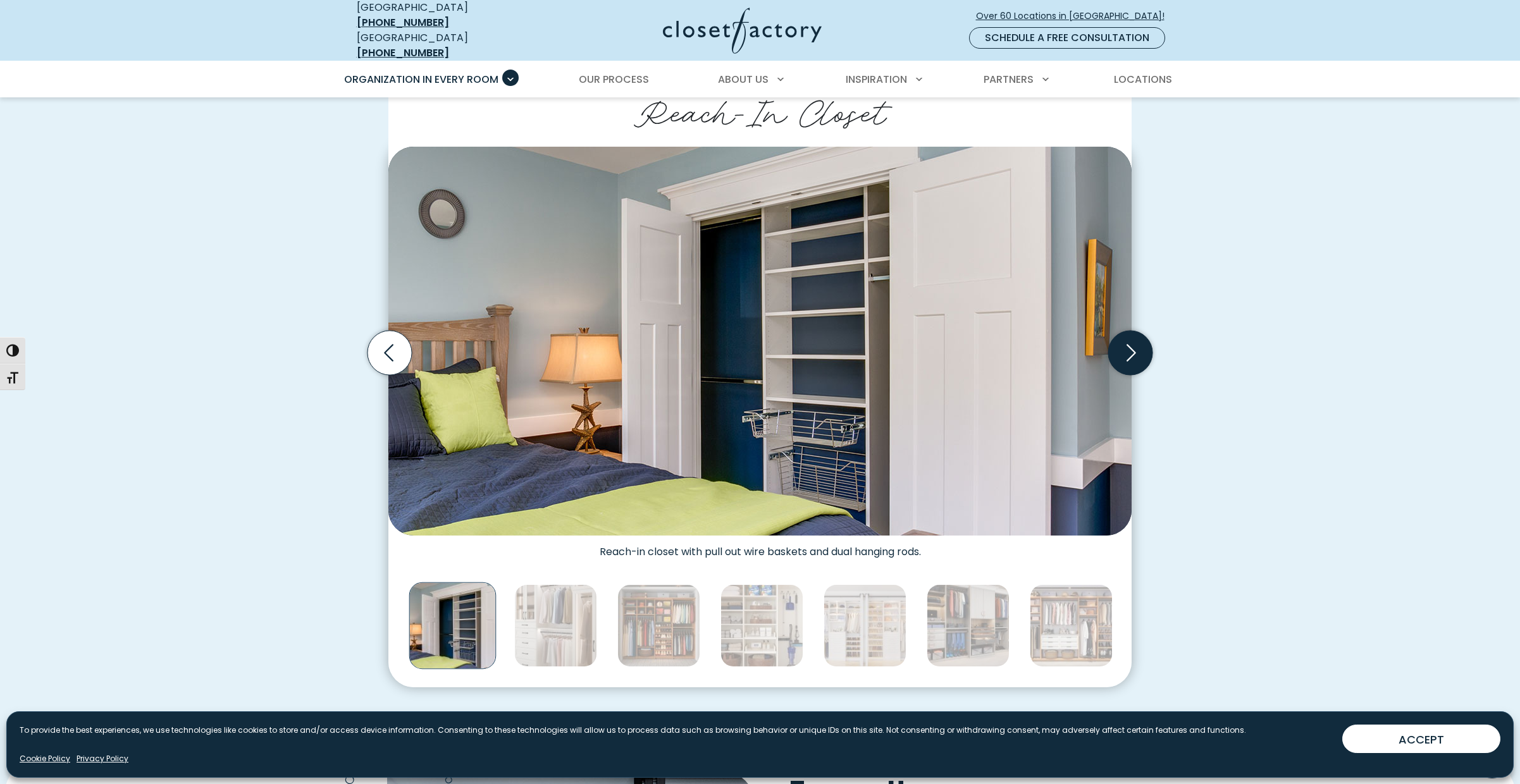
click at [1136, 344] on icon "Next slide" at bounding box center [1131, 352] width 9 height 17
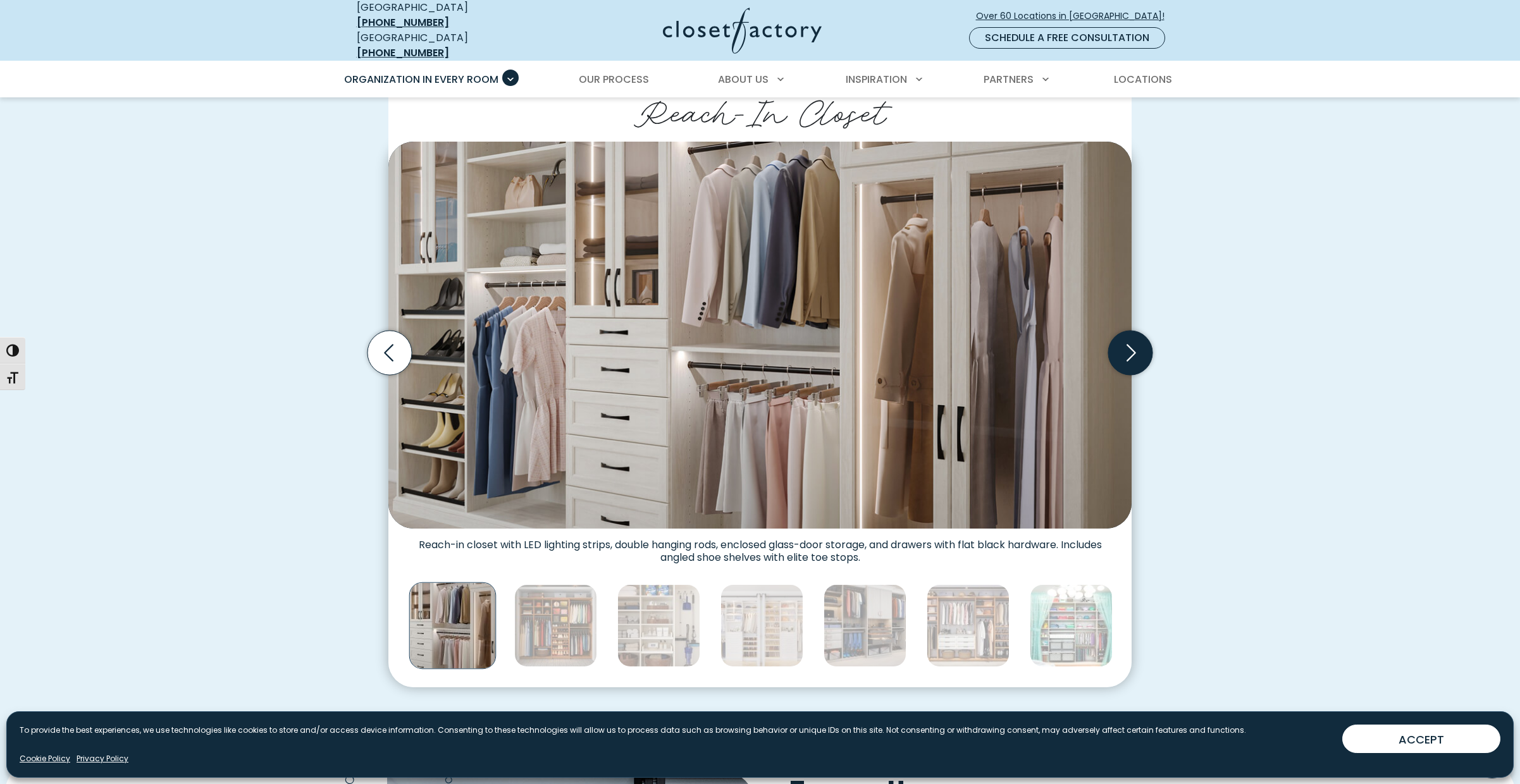
click at [1136, 344] on icon "Next slide" at bounding box center [1131, 352] width 9 height 17
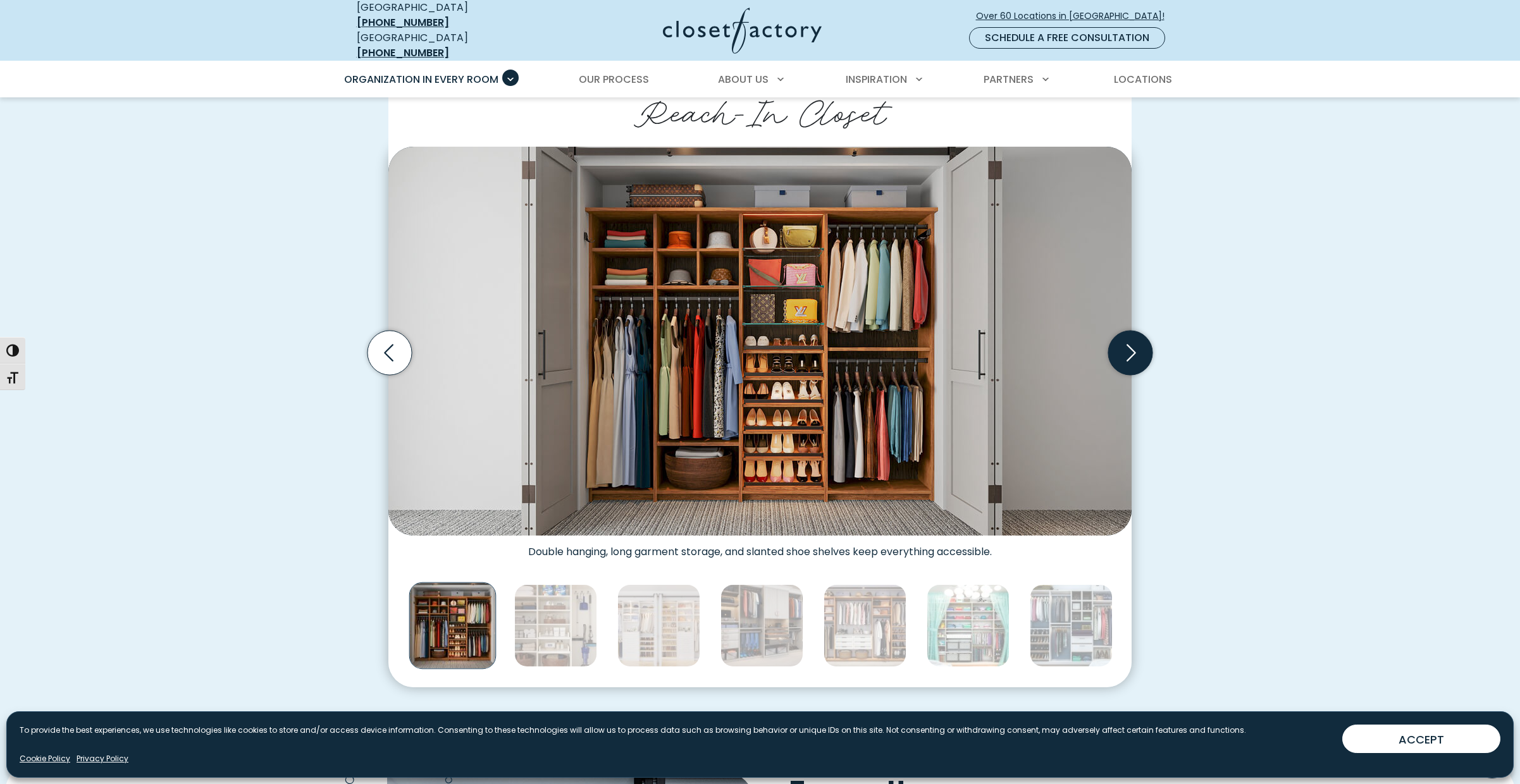
click at [1136, 344] on icon "Next slide" at bounding box center [1131, 352] width 9 height 17
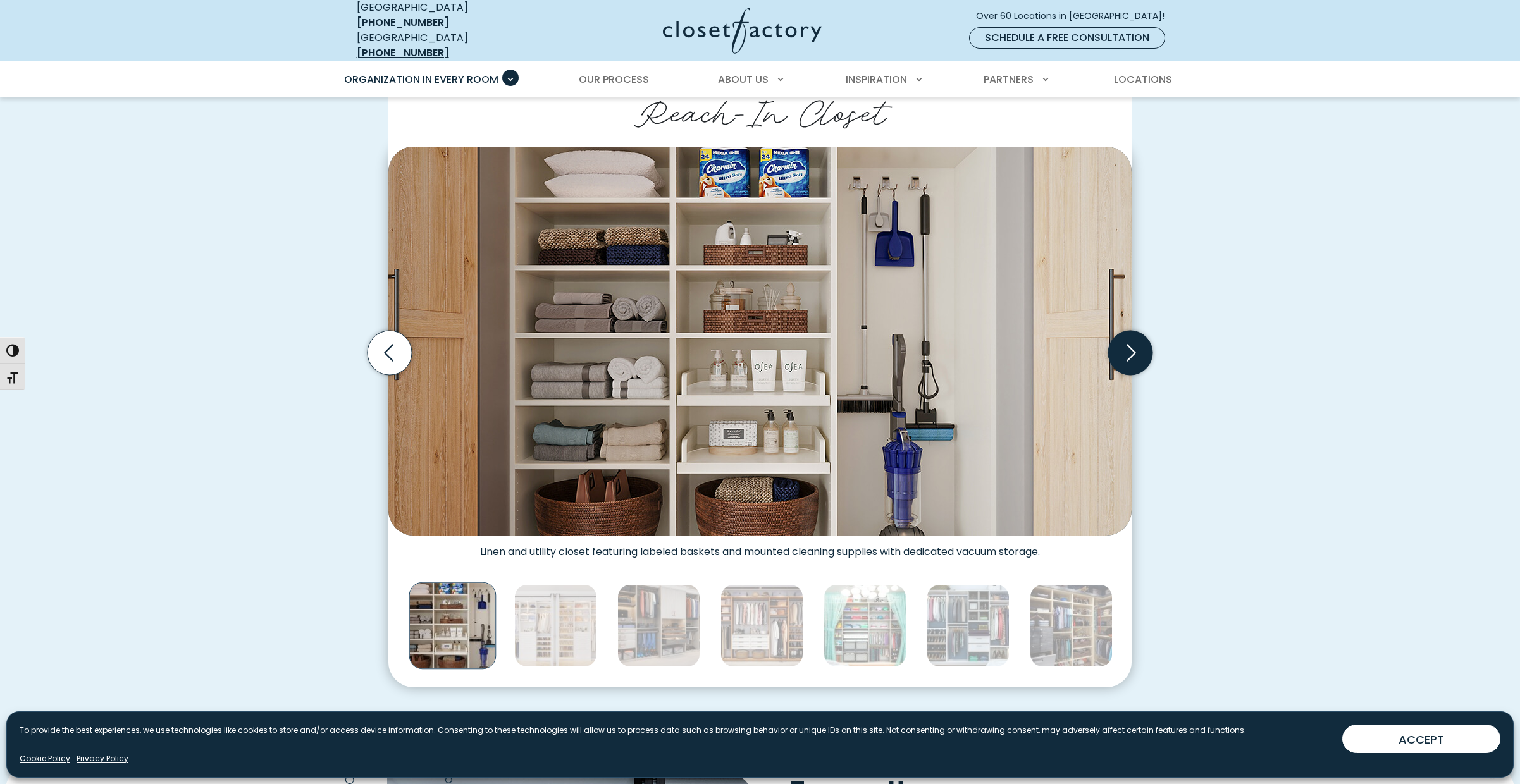
click at [1136, 344] on icon "Next slide" at bounding box center [1131, 352] width 9 height 17
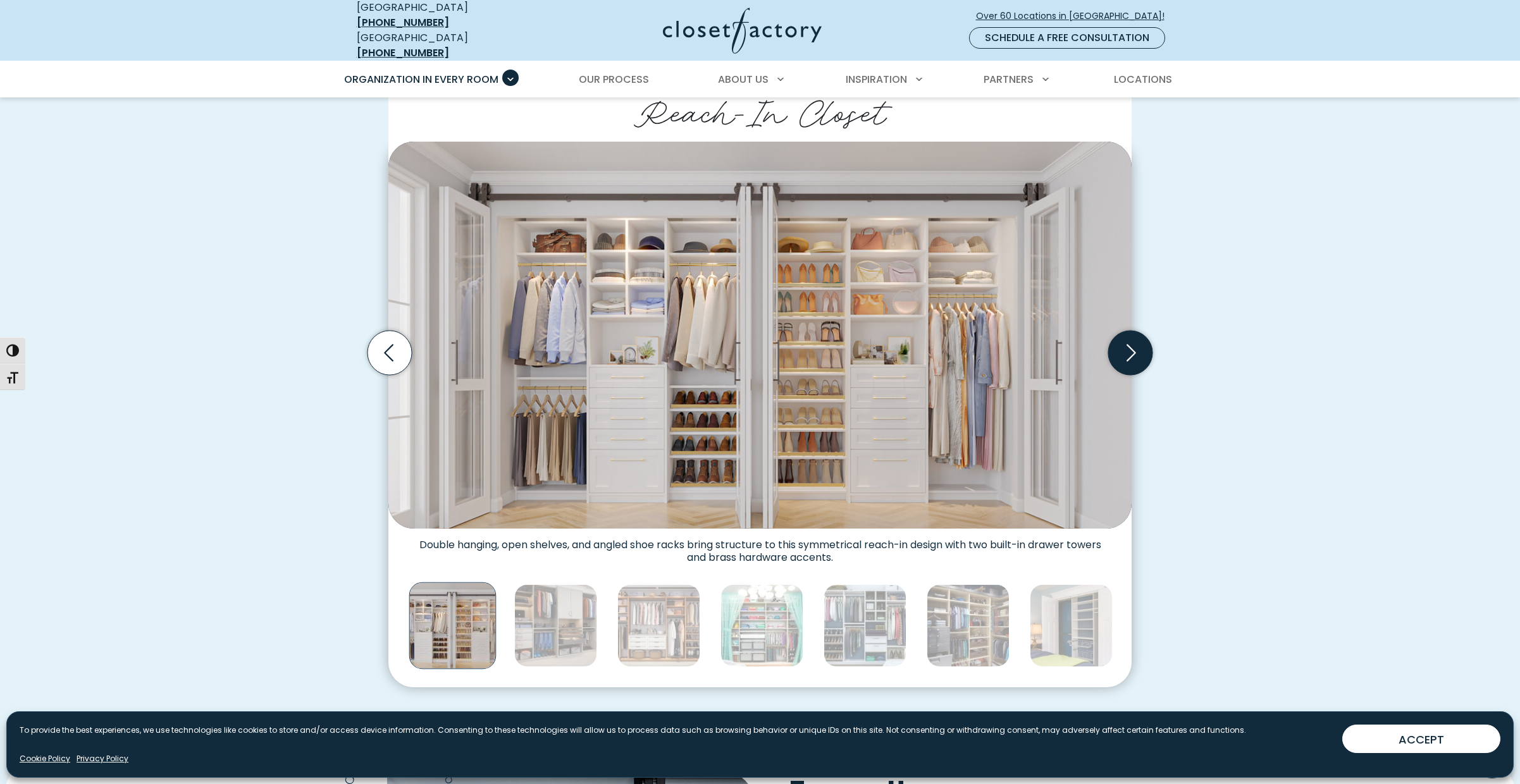
click at [1136, 344] on icon "Next slide" at bounding box center [1131, 352] width 9 height 17
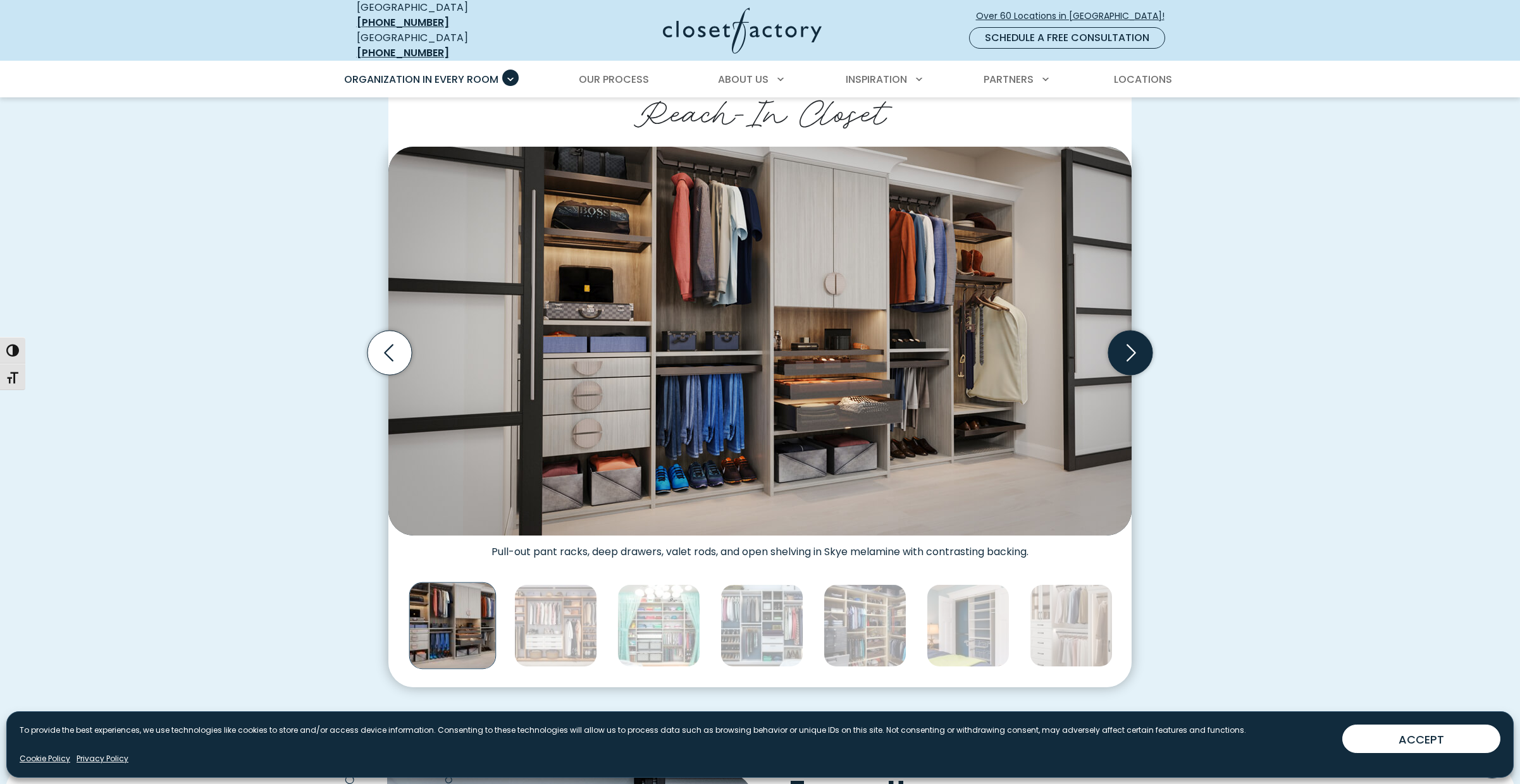
click at [1136, 344] on icon "Next slide" at bounding box center [1131, 352] width 9 height 17
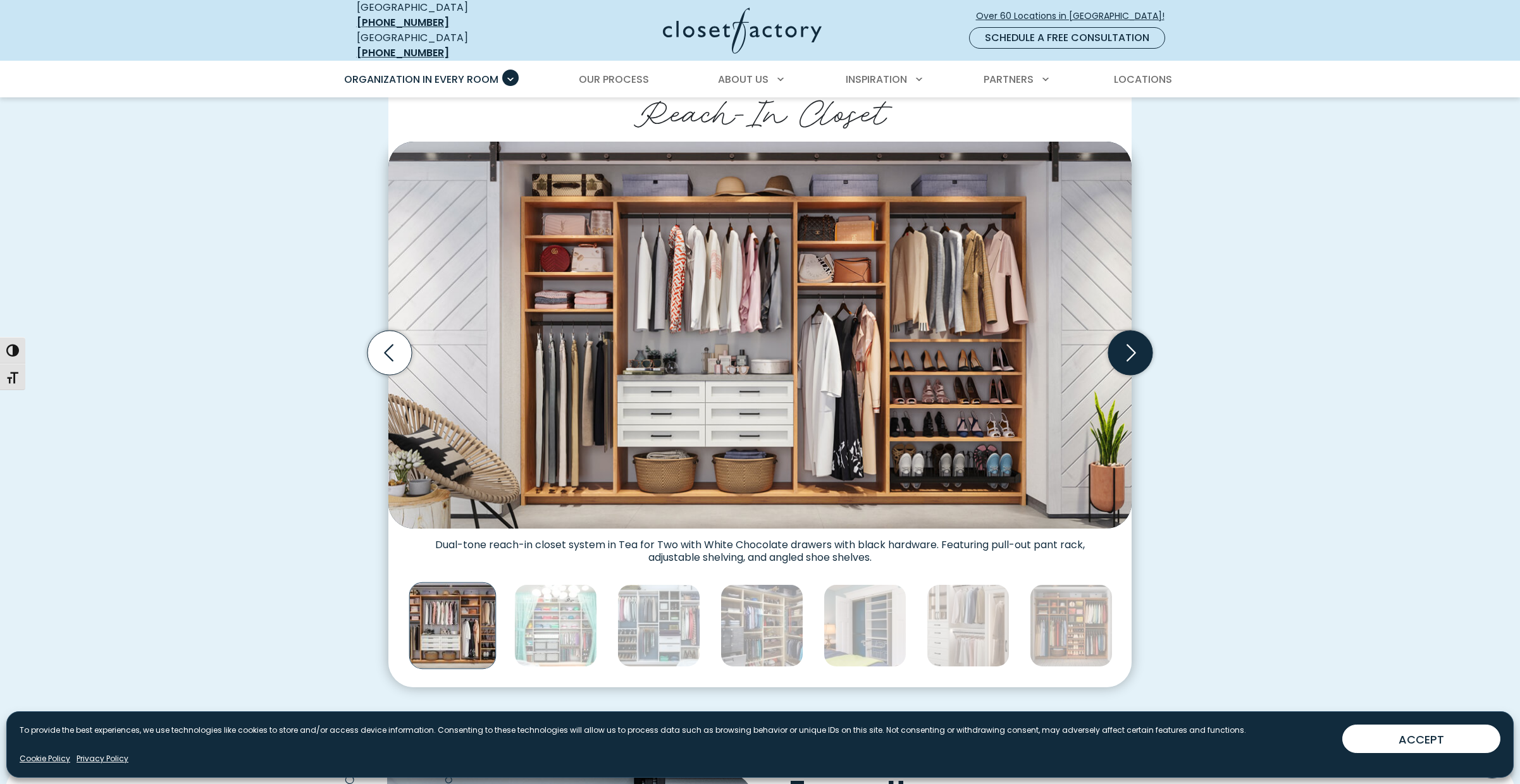
click at [1136, 344] on icon "Next slide" at bounding box center [1131, 352] width 9 height 17
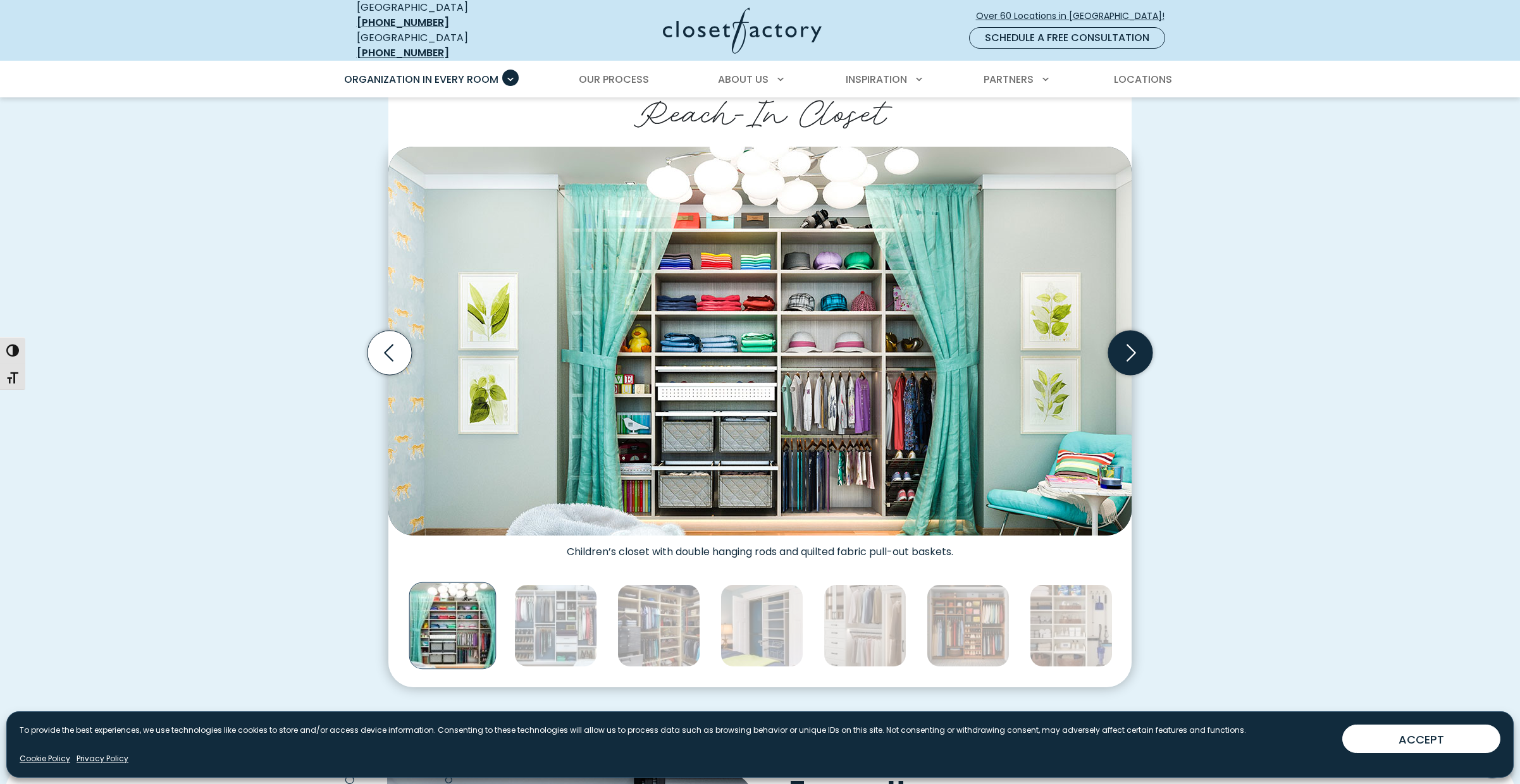
click at [1136, 344] on icon "Next slide" at bounding box center [1131, 352] width 9 height 17
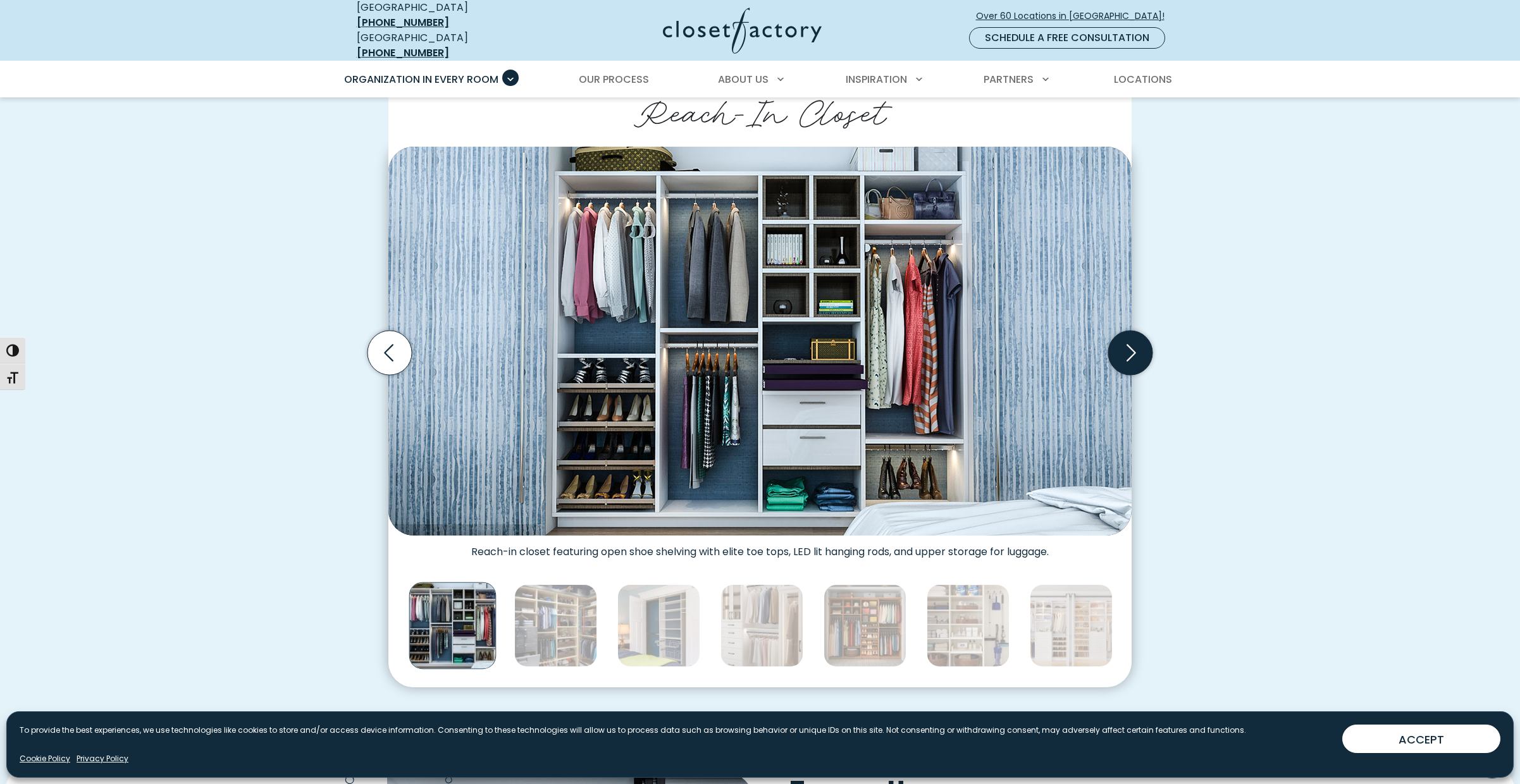
click at [1136, 344] on icon "Next slide" at bounding box center [1131, 352] width 9 height 17
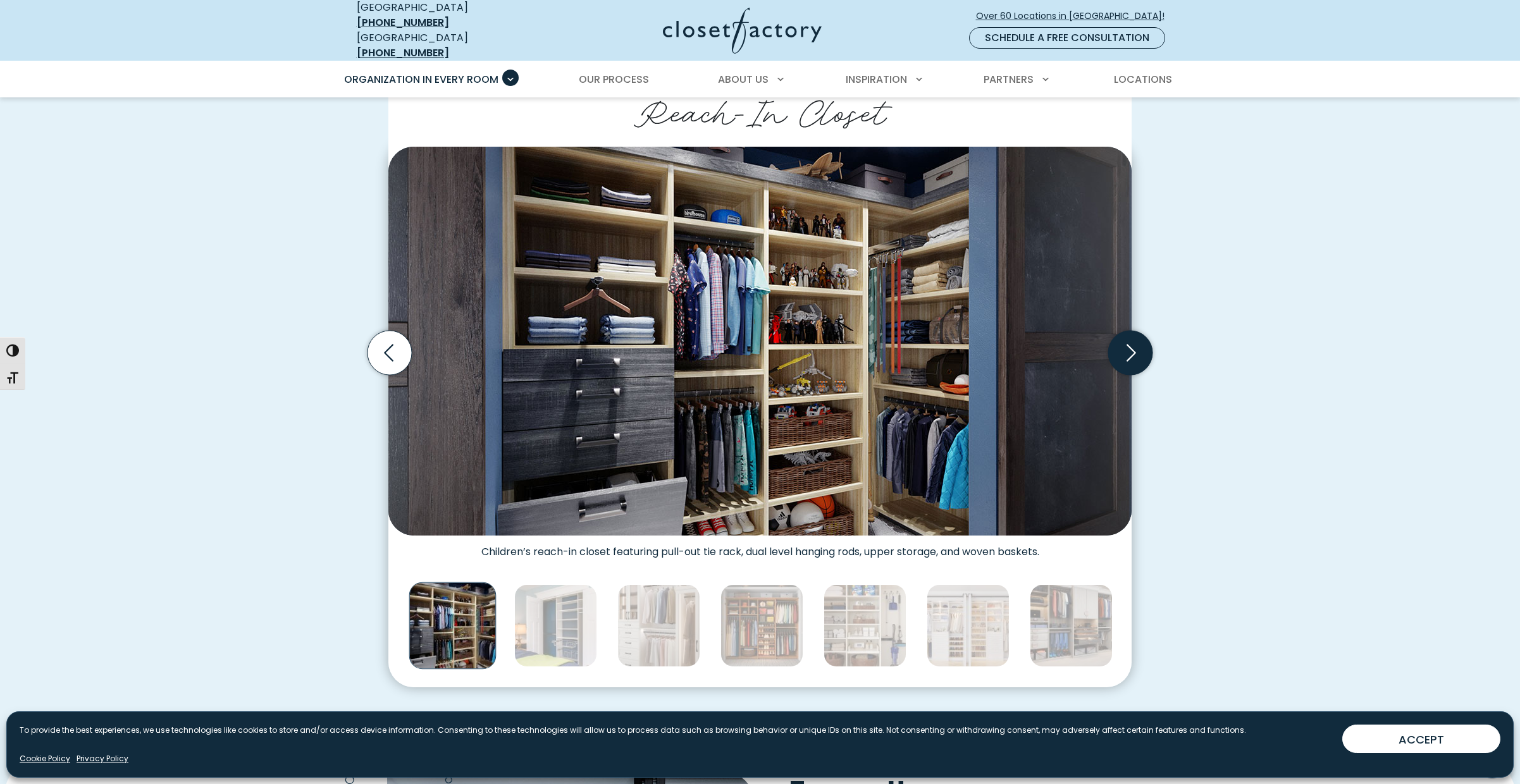
click at [1136, 344] on icon "Next slide" at bounding box center [1131, 352] width 9 height 17
